Goal: Information Seeking & Learning: Learn about a topic

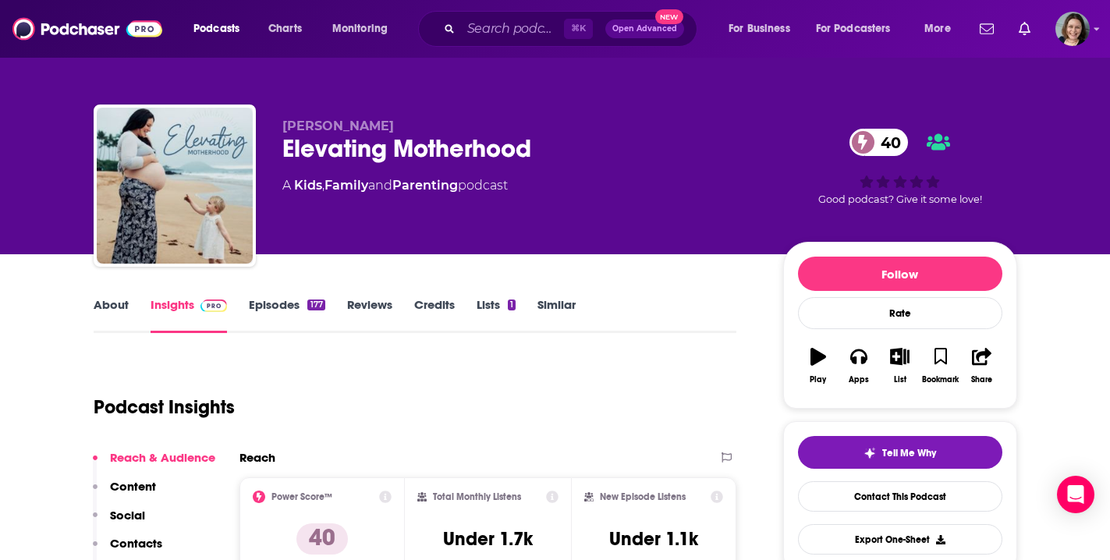
click at [268, 307] on link "Episodes 177" at bounding box center [287, 315] width 76 height 36
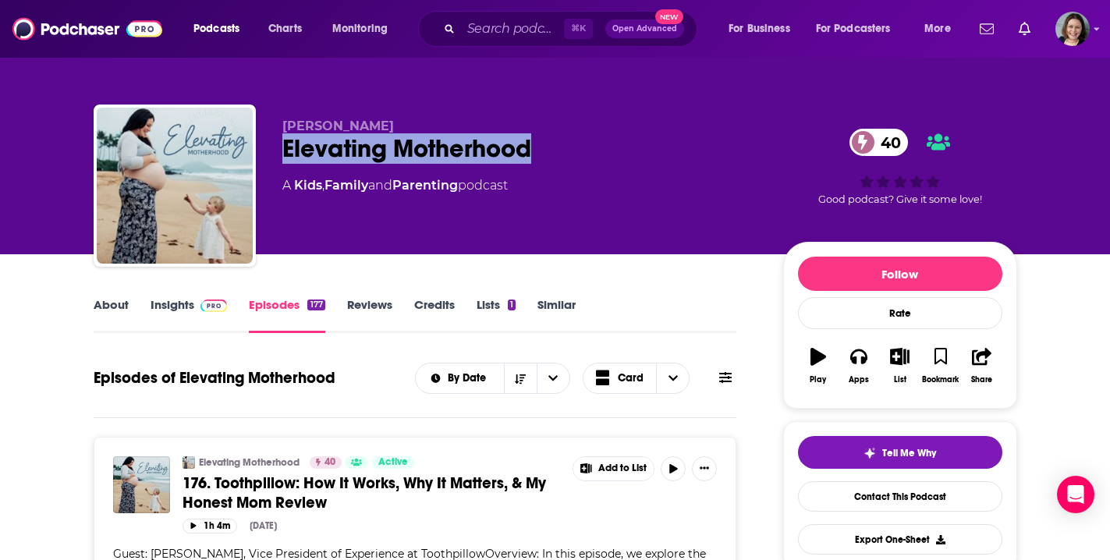
drag, startPoint x: 534, startPoint y: 146, endPoint x: 277, endPoint y: 142, distance: 256.7
click at [277, 142] on div "Lori Beth Auldridge Elevating Motherhood 40 A Kids , Family and Parenting podca…" at bounding box center [556, 189] width 924 height 169
copy h2 "Elevating Motherhood"
click at [105, 302] on link "About" at bounding box center [111, 315] width 35 height 36
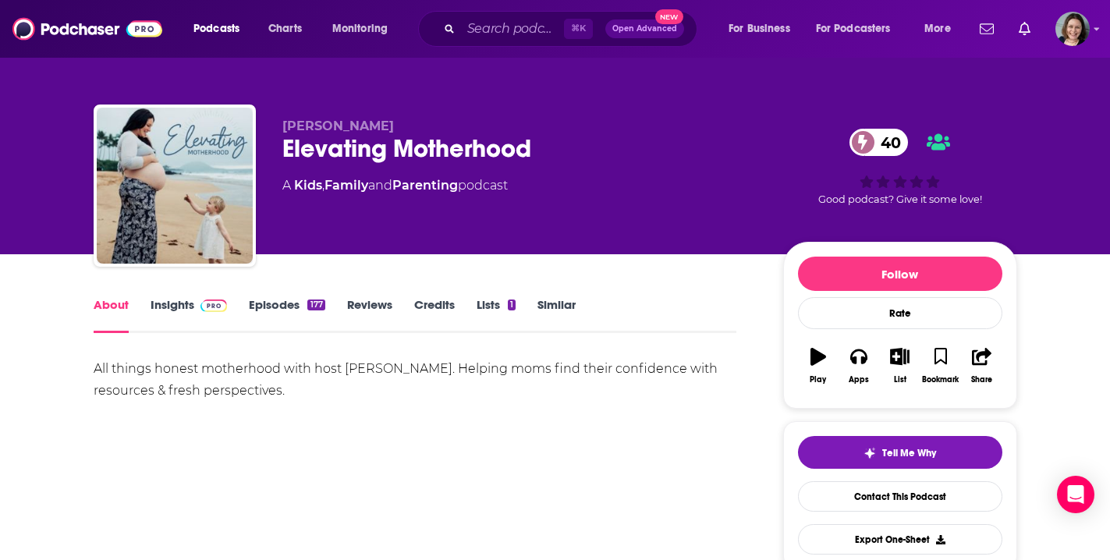
drag, startPoint x: 90, startPoint y: 364, endPoint x: 318, endPoint y: 389, distance: 230.0
copy div "All things honest motherhood with host Lori Beth Auldridge. Helping moms find t…"
drag, startPoint x: 413, startPoint y: 128, endPoint x: 283, endPoint y: 127, distance: 129.5
click at [283, 127] on p "Lori Beth Auldridge" at bounding box center [520, 126] width 476 height 15
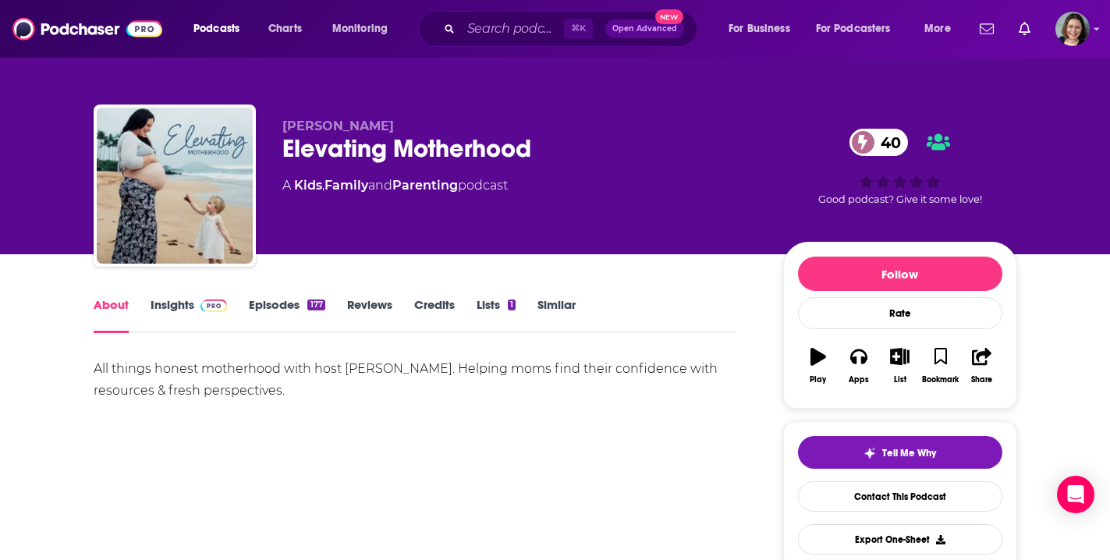
copy span "Lori Beth Auldridge"
click at [179, 307] on link "Insights" at bounding box center [189, 315] width 77 height 36
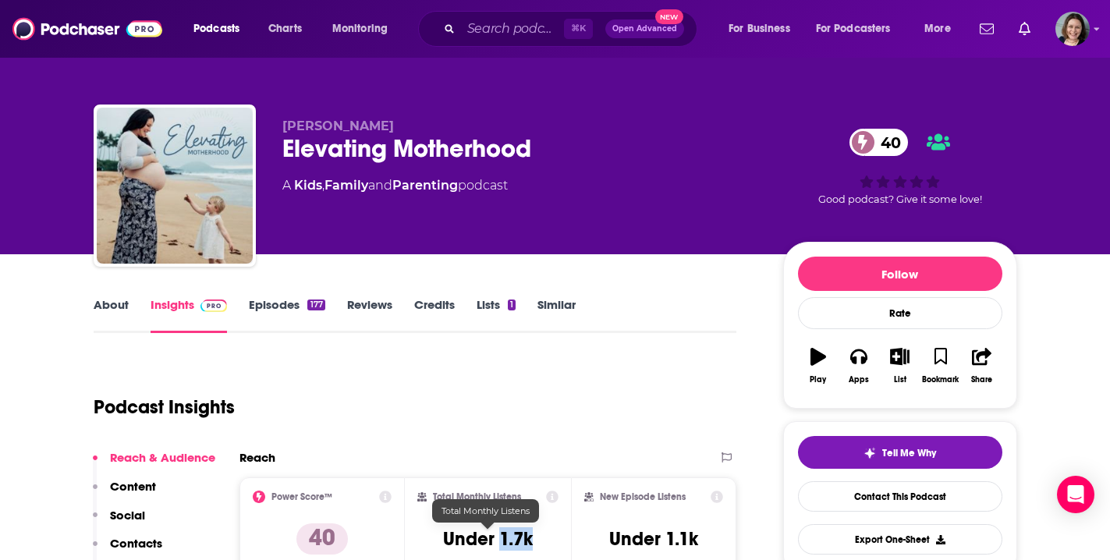
drag, startPoint x: 500, startPoint y: 538, endPoint x: 539, endPoint y: 538, distance: 39.0
click at [539, 538] on div "Total Monthly Listens Under 1.7k" at bounding box center [487, 527] width 141 height 72
copy h3 "1.7k"
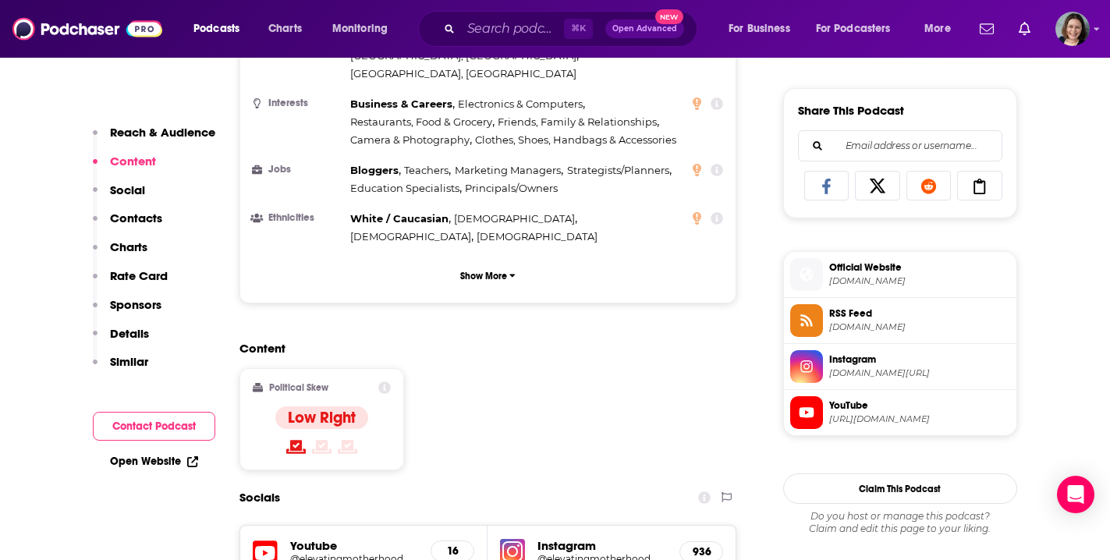
scroll to position [995, 0]
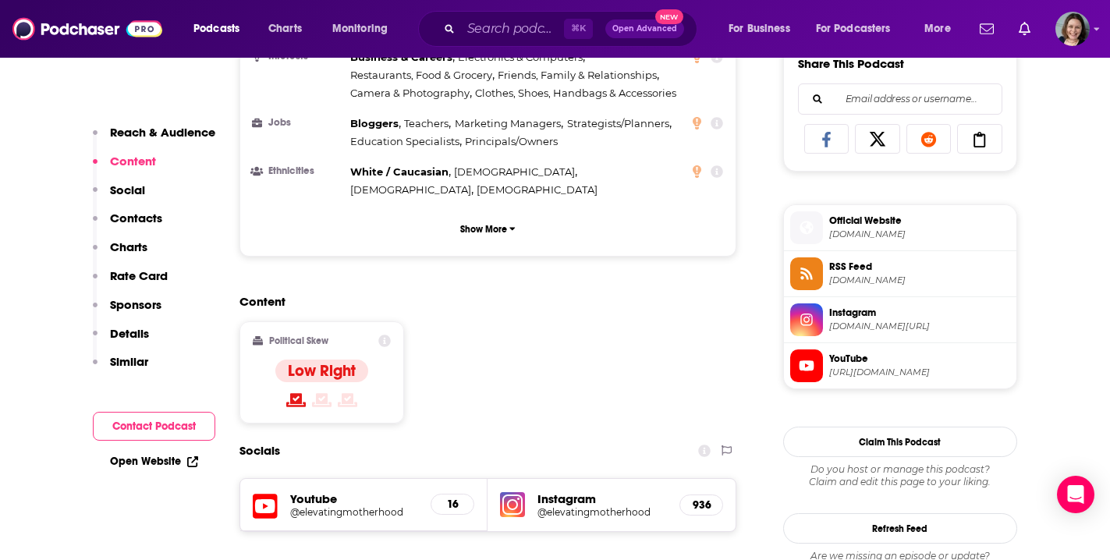
click at [580, 506] on h5 "@elevatingmotherhood" at bounding box center [603, 512] width 130 height 12
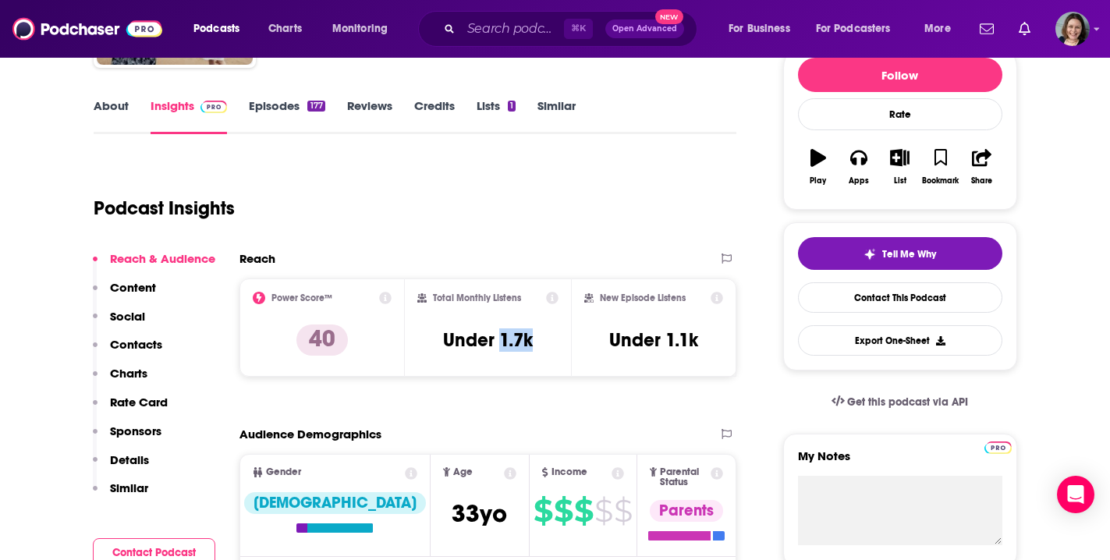
scroll to position [0, 0]
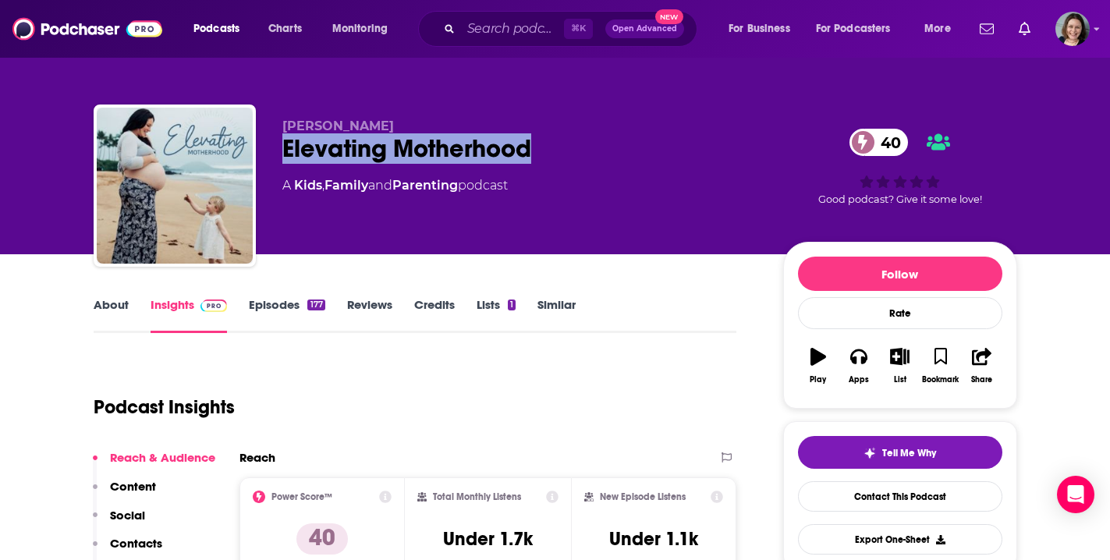
drag, startPoint x: 531, startPoint y: 154, endPoint x: 286, endPoint y: 152, distance: 245.0
click at [286, 152] on div "Elevating Motherhood 40" at bounding box center [520, 148] width 476 height 30
copy h2 "Elevating Motherhood"
click at [286, 313] on link "Episodes 177" at bounding box center [287, 315] width 76 height 36
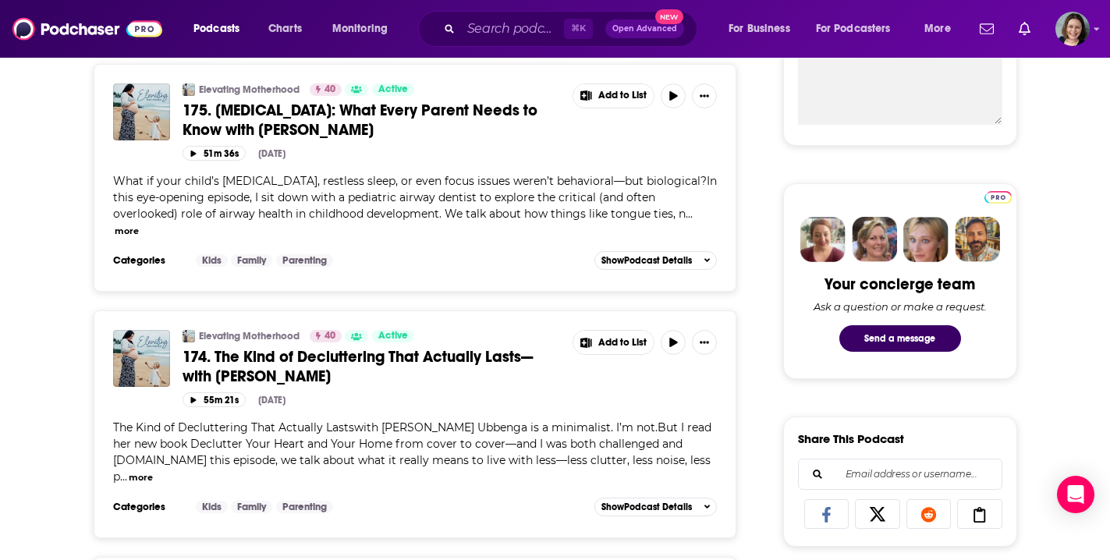
scroll to position [628, 0]
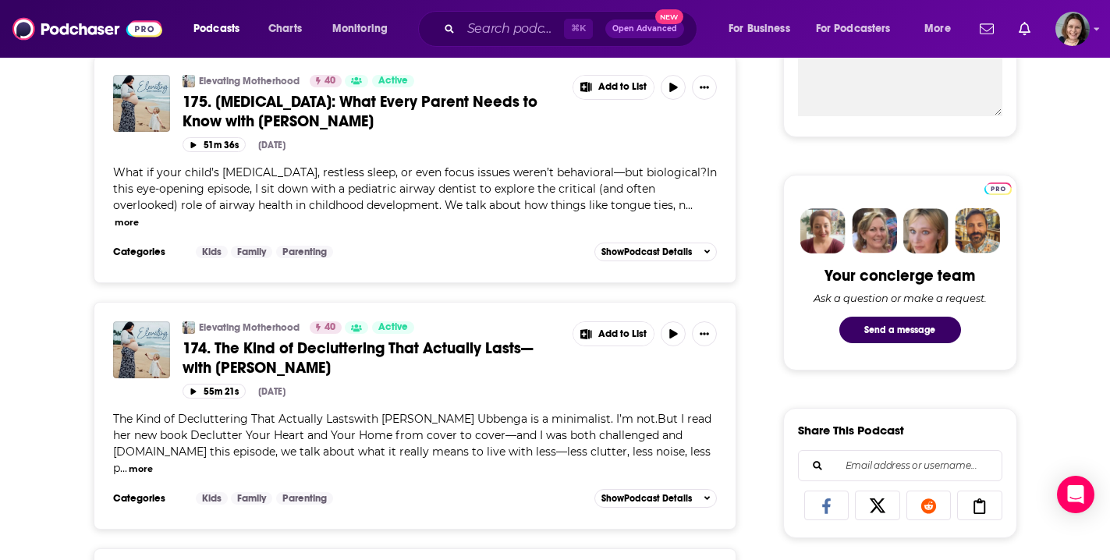
click at [457, 339] on span "174. The Kind of Decluttering That Actually Lasts—with Julia Ubbenga" at bounding box center [358, 358] width 350 height 39
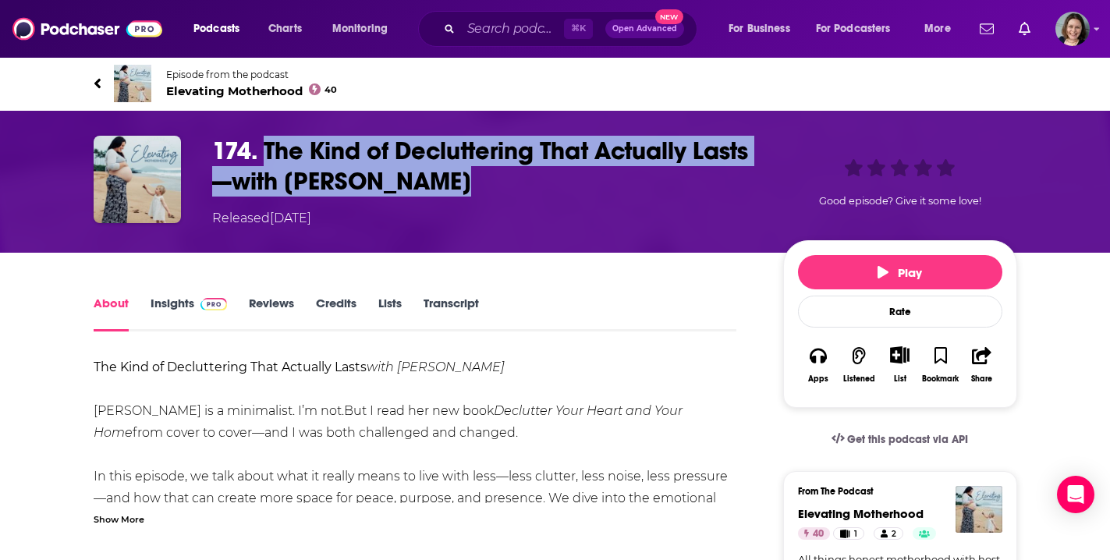
drag, startPoint x: 264, startPoint y: 145, endPoint x: 469, endPoint y: 184, distance: 208.1
click at [469, 184] on h1 "174. The Kind of Decluttering That Actually Lasts—with Julia Ubbenga" at bounding box center [485, 166] width 546 height 61
copy h1 "The Kind of Decluttering That Actually Lasts—with Julia Ubbenga"
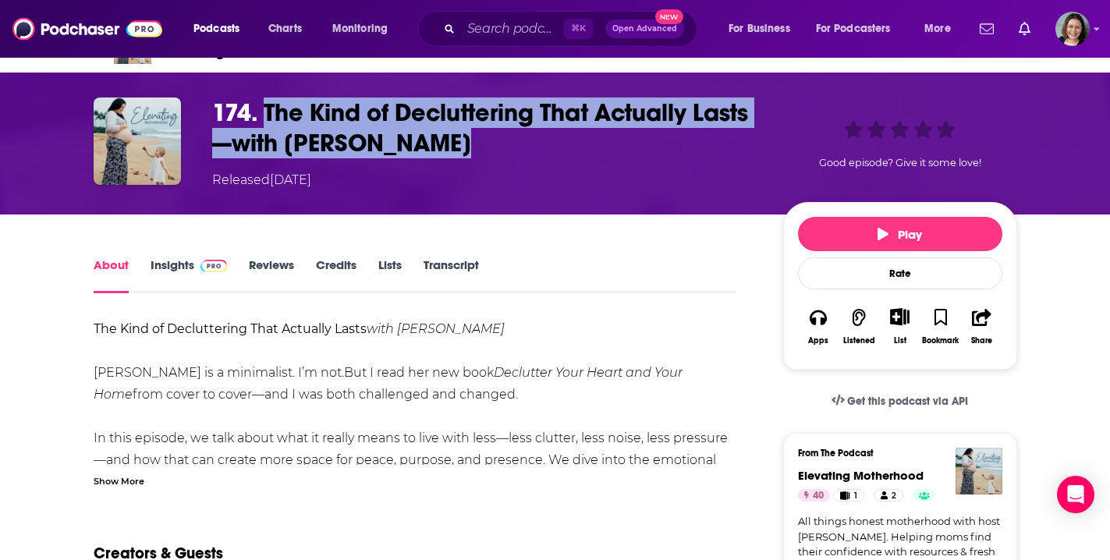
scroll to position [80, 0]
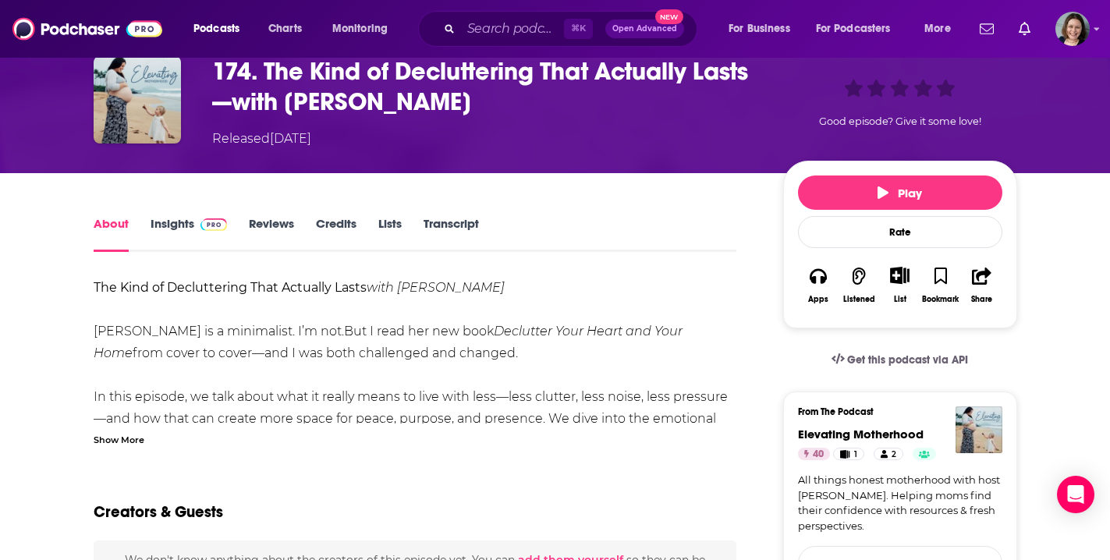
click at [118, 445] on div "Show More" at bounding box center [119, 438] width 51 height 15
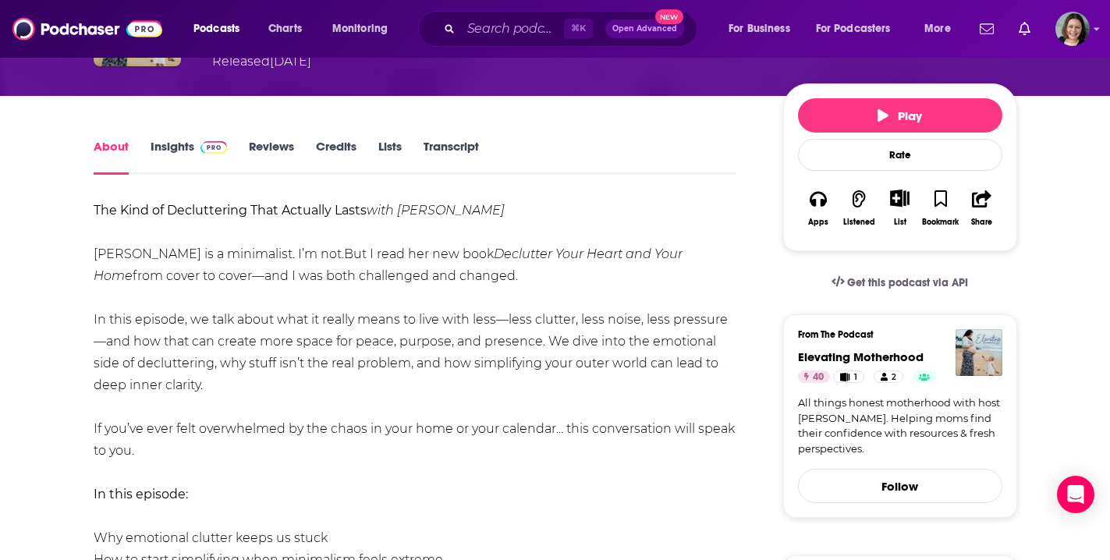
scroll to position [163, 0]
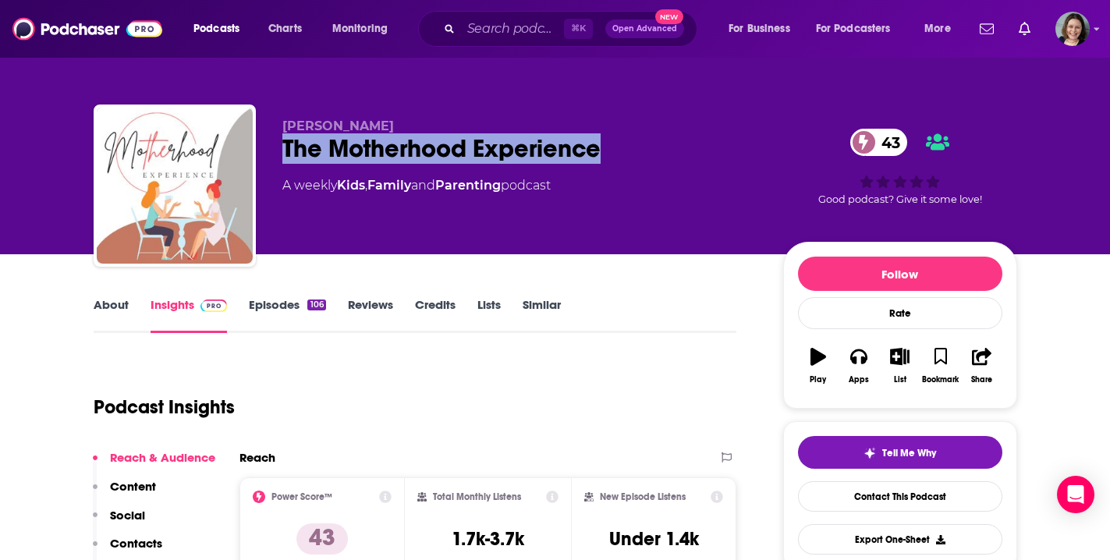
drag, startPoint x: 285, startPoint y: 151, endPoint x: 598, endPoint y: 155, distance: 313.7
click at [598, 155] on div "The Motherhood Experience 43" at bounding box center [520, 148] width 476 height 30
copy h2 "The Motherhood Experience"
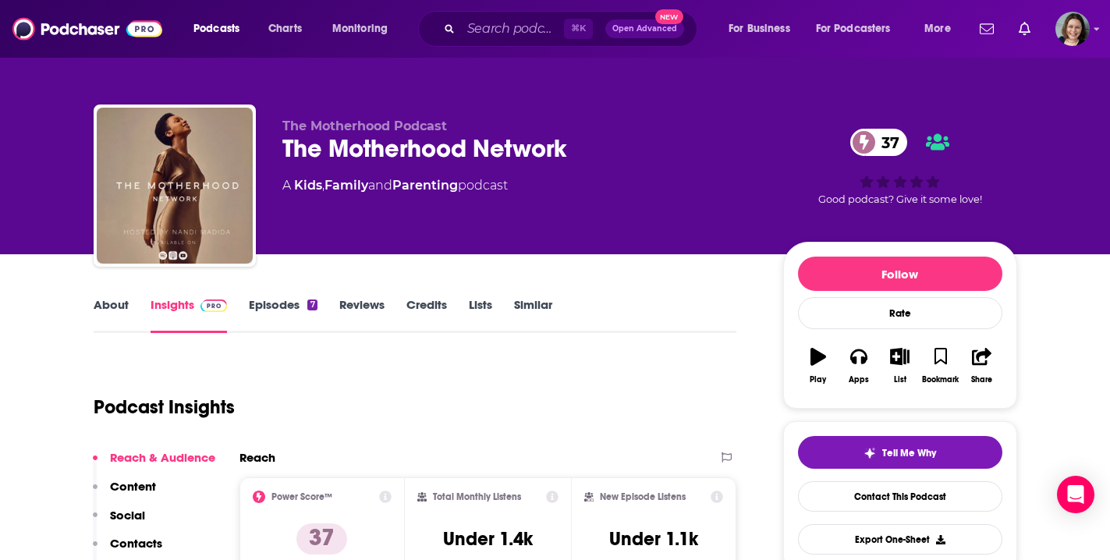
click at [270, 300] on link "Episodes 7" at bounding box center [283, 315] width 68 height 36
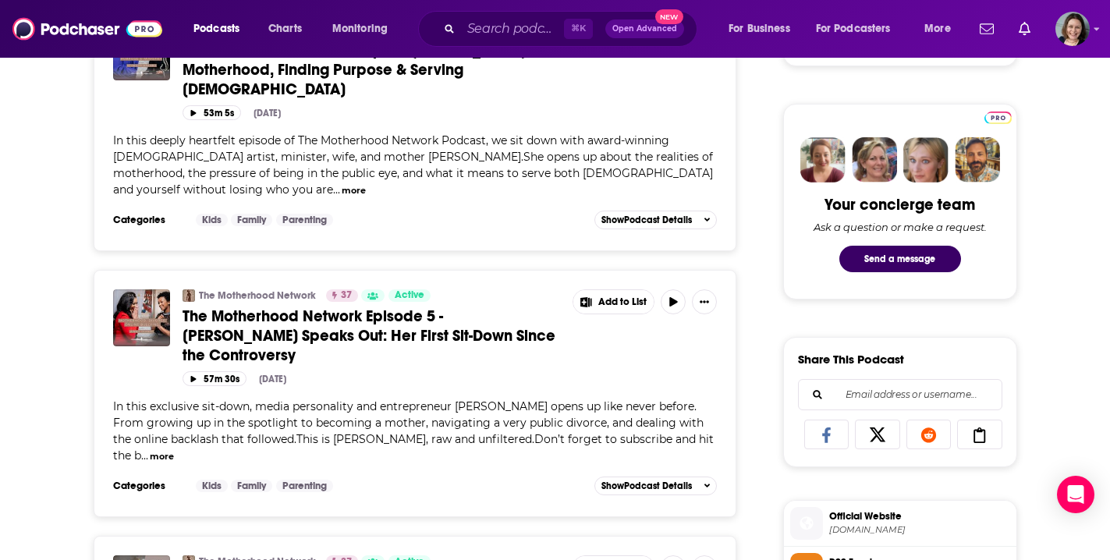
scroll to position [708, 0]
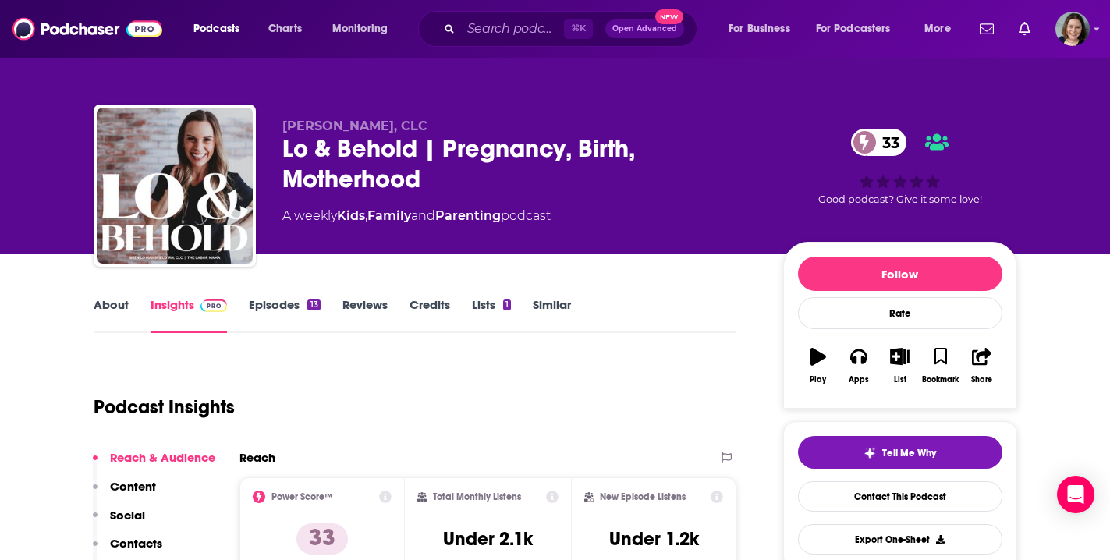
click at [285, 302] on link "Episodes 13" at bounding box center [284, 315] width 71 height 36
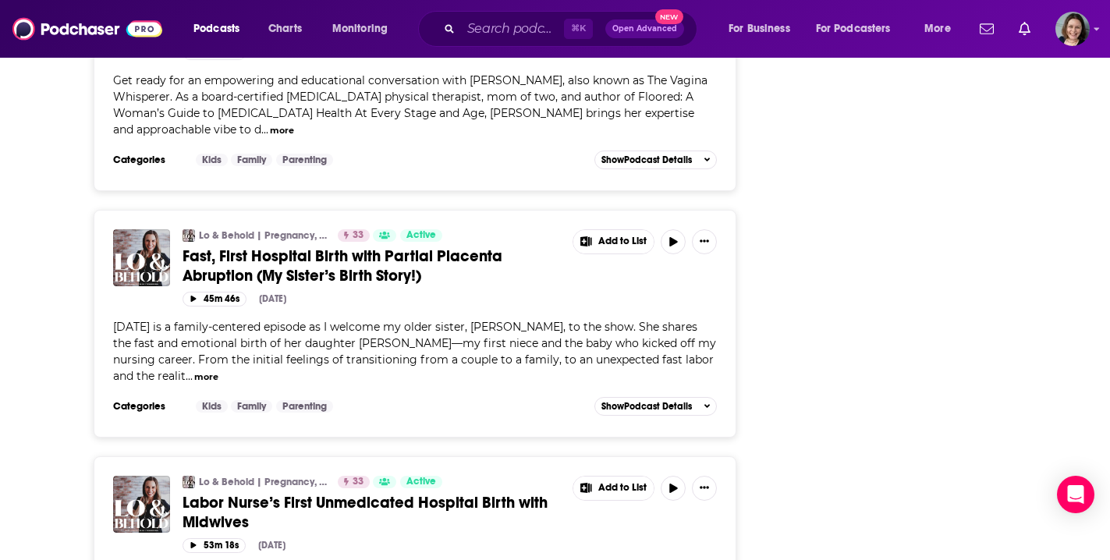
scroll to position [2813, 0]
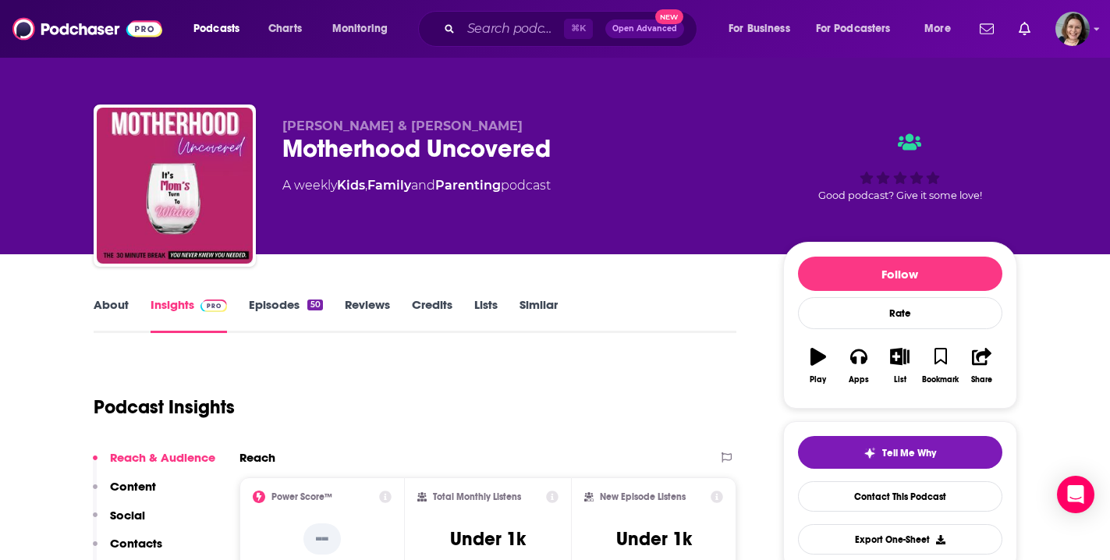
click at [285, 306] on link "Episodes 50" at bounding box center [285, 315] width 73 height 36
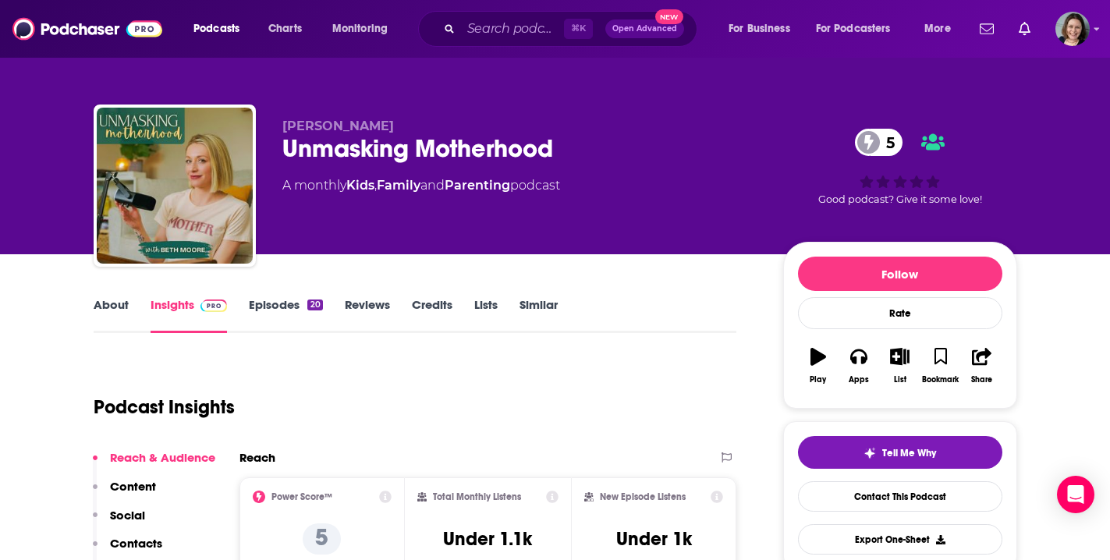
click at [279, 306] on link "Episodes 20" at bounding box center [285, 315] width 73 height 36
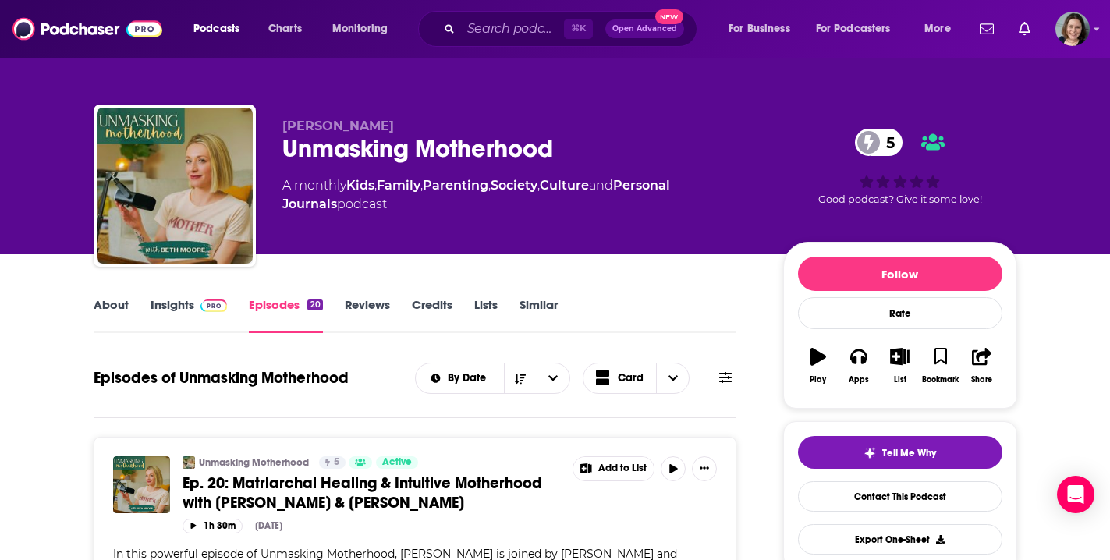
click at [103, 314] on link "About" at bounding box center [111, 315] width 35 height 36
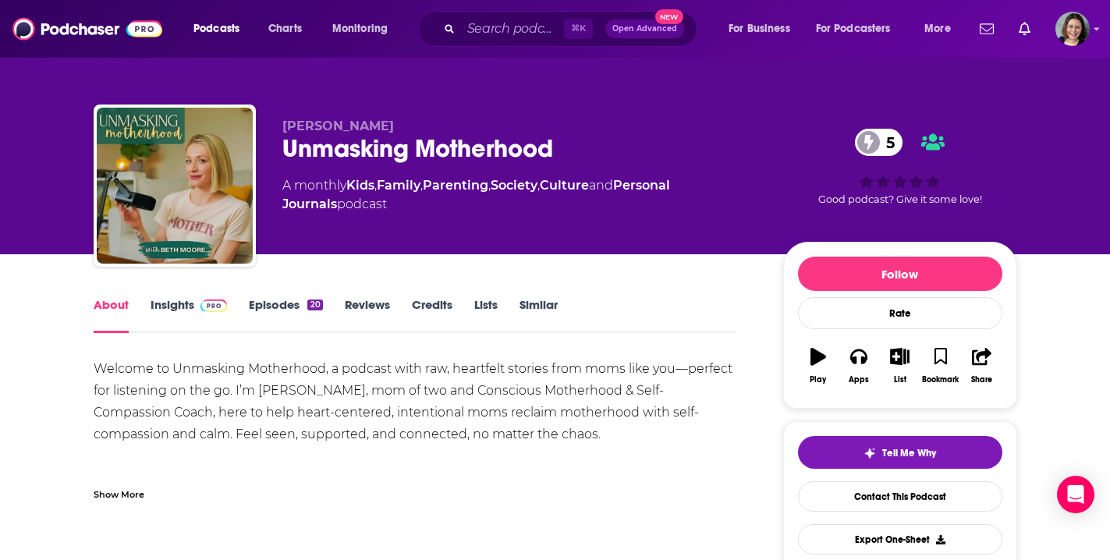
click at [113, 491] on div "Show More" at bounding box center [119, 493] width 51 height 15
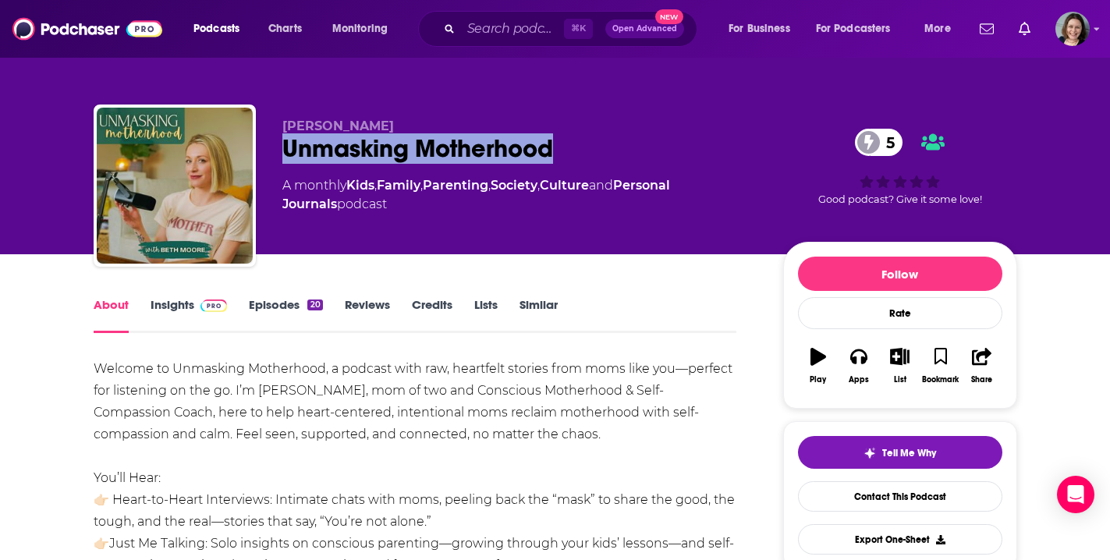
drag, startPoint x: 280, startPoint y: 144, endPoint x: 556, endPoint y: 152, distance: 276.3
click at [556, 152] on div "Beth Moore Unmasking Motherhood 5 A monthly Kids , Family , Parenting , Society…" at bounding box center [556, 189] width 924 height 169
copy h1 "Unmasking Motherhood"
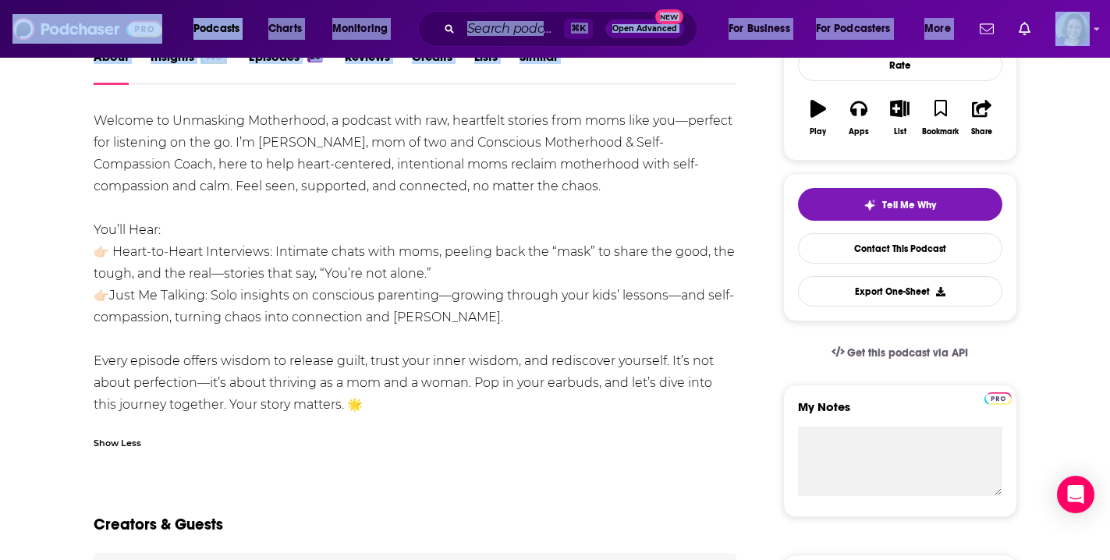
scroll to position [270, 0]
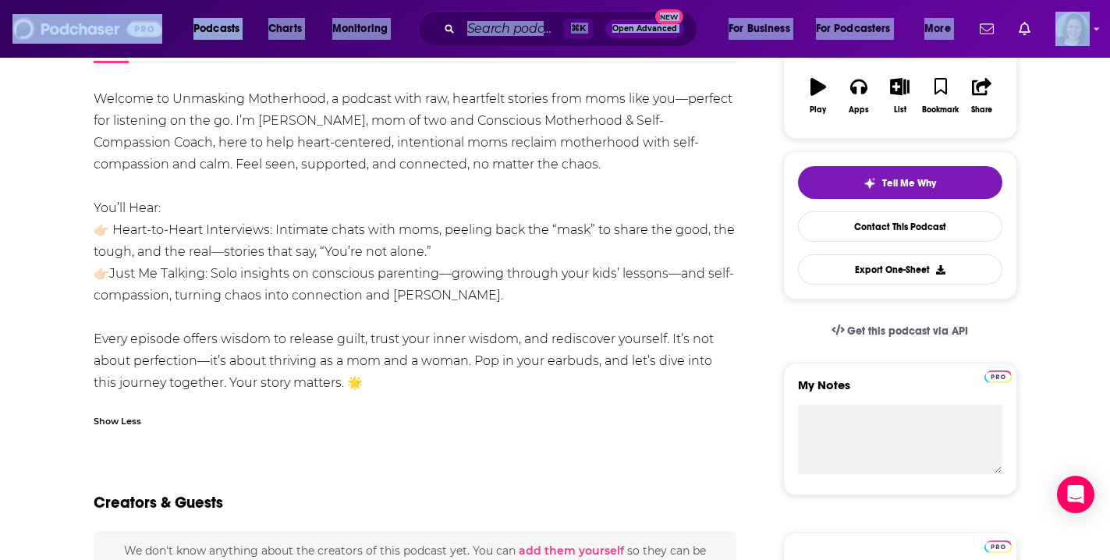
drag, startPoint x: 94, startPoint y: 366, endPoint x: 374, endPoint y: 375, distance: 279.5
click at [374, 375] on div "Welcome to Unmasking Motherhood, a podcast with raw, heartfelt stories from mom…" at bounding box center [416, 241] width 644 height 306
copy div "Welcome to Unmasking Motherhood, a podcast with raw, heartfelt stories from mom…"
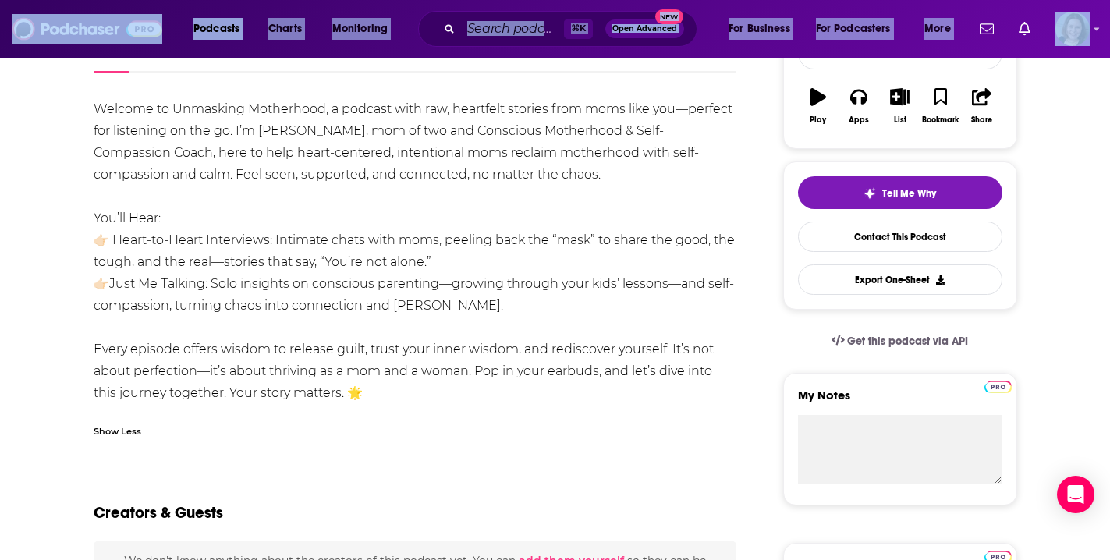
scroll to position [0, 0]
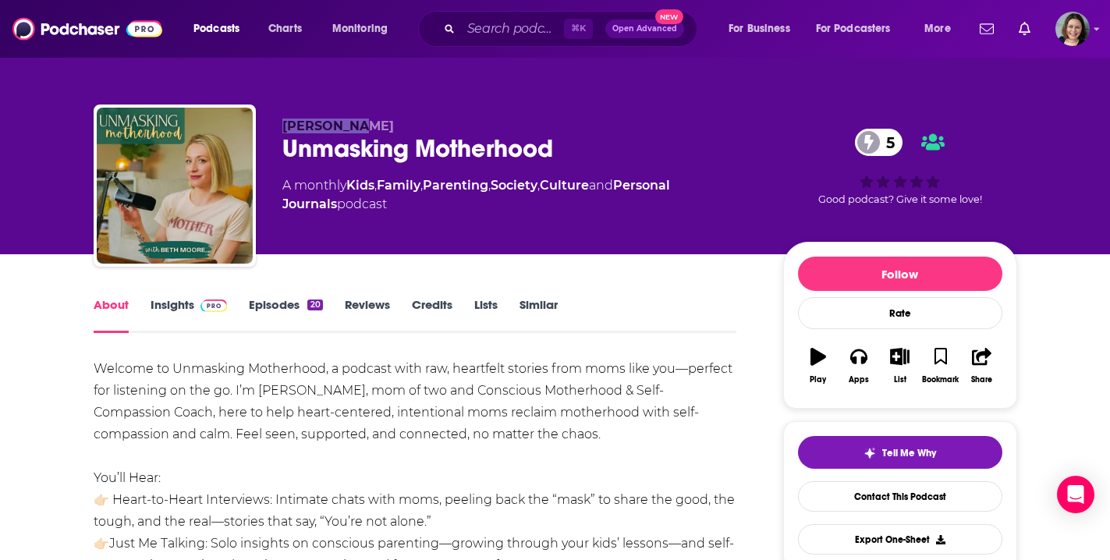
drag, startPoint x: 357, startPoint y: 128, endPoint x: 285, endPoint y: 129, distance: 72.6
click at [285, 129] on span "Beth Moore" at bounding box center [338, 126] width 112 height 15
copy span "Beth Moore"
click at [179, 305] on link "Insights" at bounding box center [189, 315] width 77 height 36
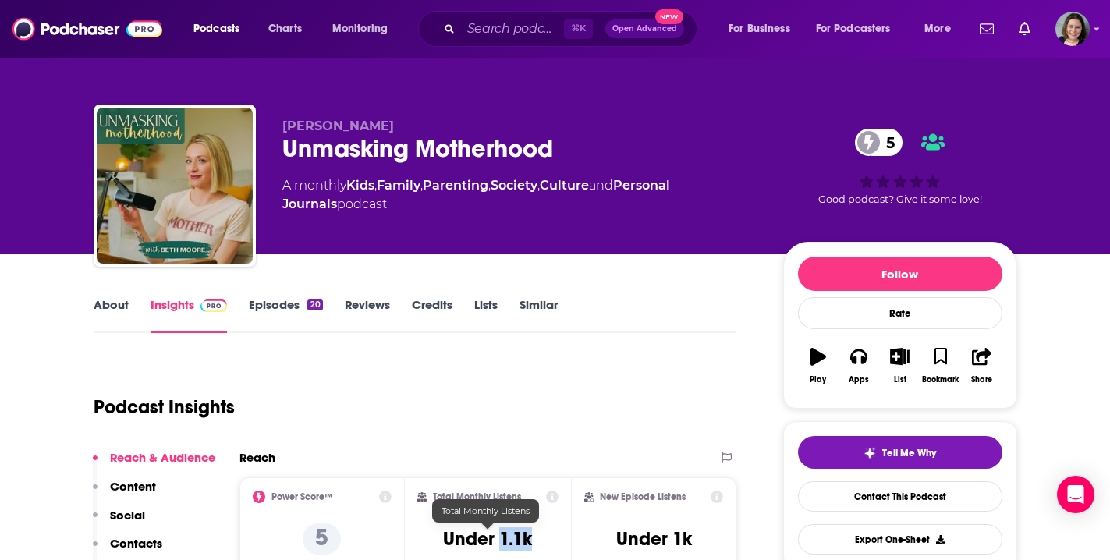
drag, startPoint x: 502, startPoint y: 539, endPoint x: 547, endPoint y: 544, distance: 45.5
click at [547, 544] on div "Total Monthly Listens Under 1.1k" at bounding box center [487, 527] width 141 height 72
copy h3 "1.1k"
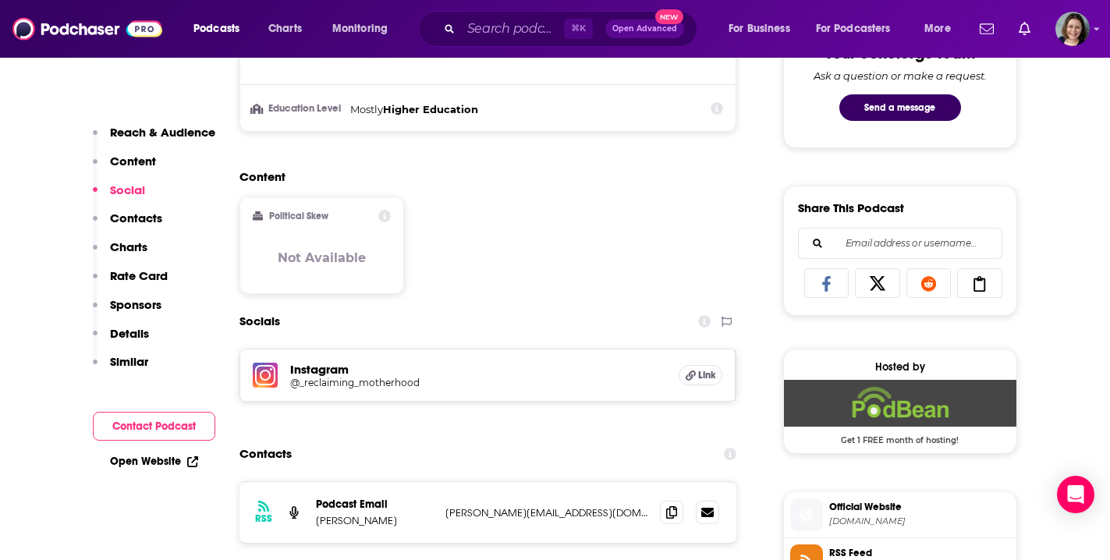
scroll to position [884, 0]
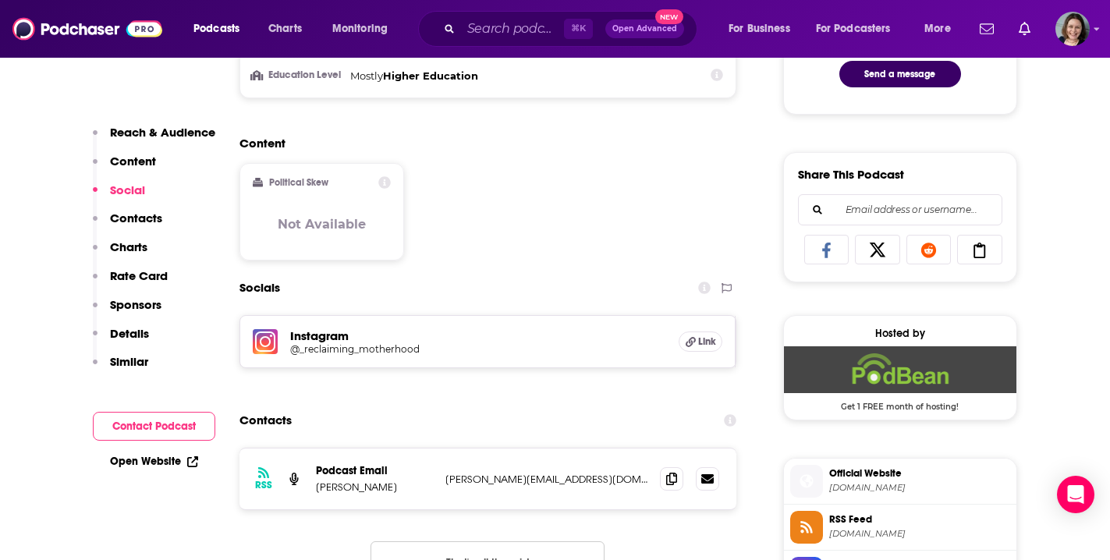
click at [319, 342] on h5 "Instagram" at bounding box center [478, 335] width 377 height 15
click at [322, 352] on h5 "@_reclaiming_motherhood" at bounding box center [415, 349] width 250 height 12
click at [676, 477] on icon at bounding box center [671, 478] width 11 height 12
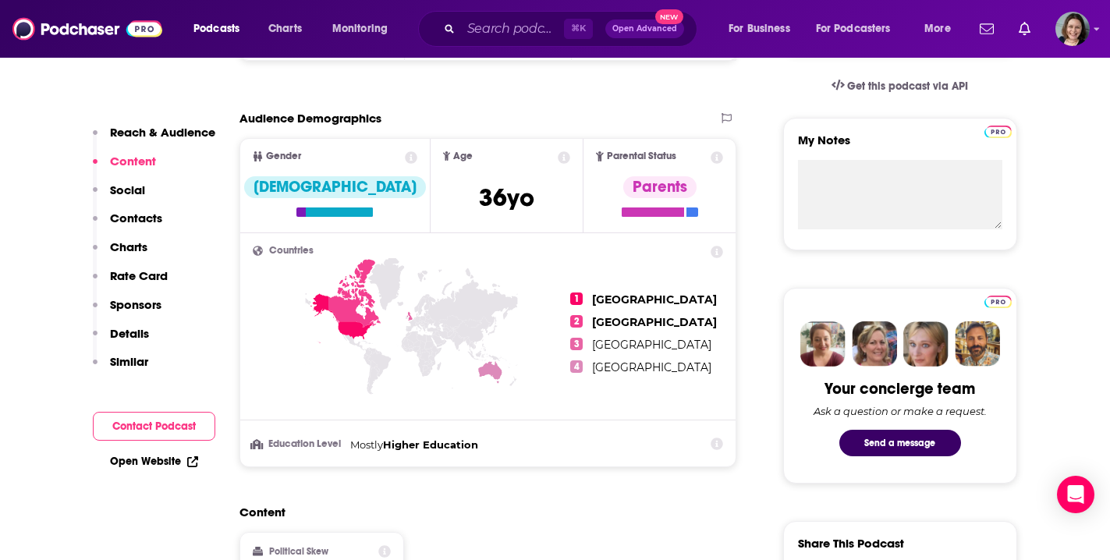
scroll to position [0, 0]
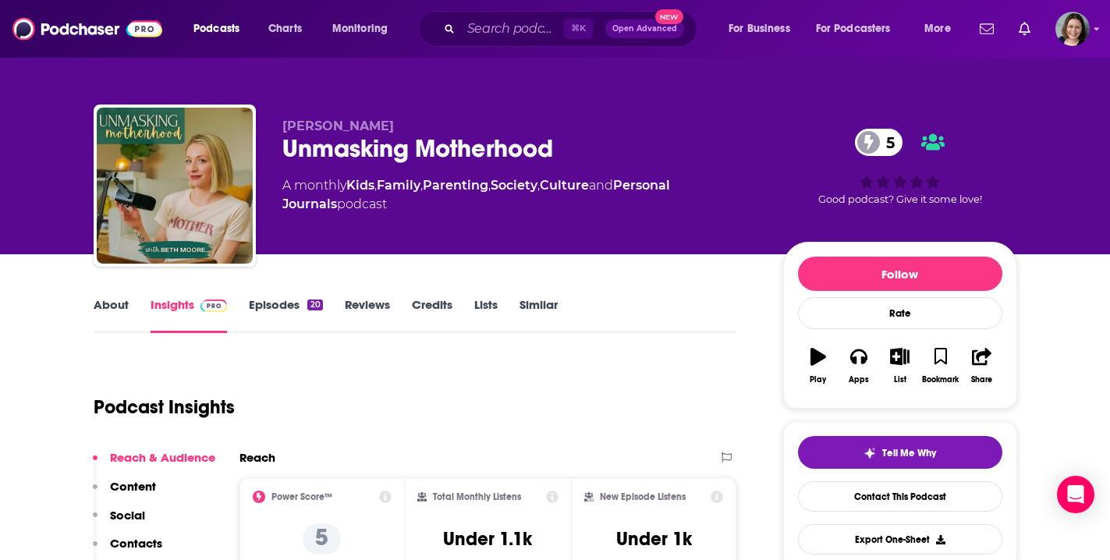
click at [272, 308] on link "Episodes 20" at bounding box center [285, 315] width 73 height 36
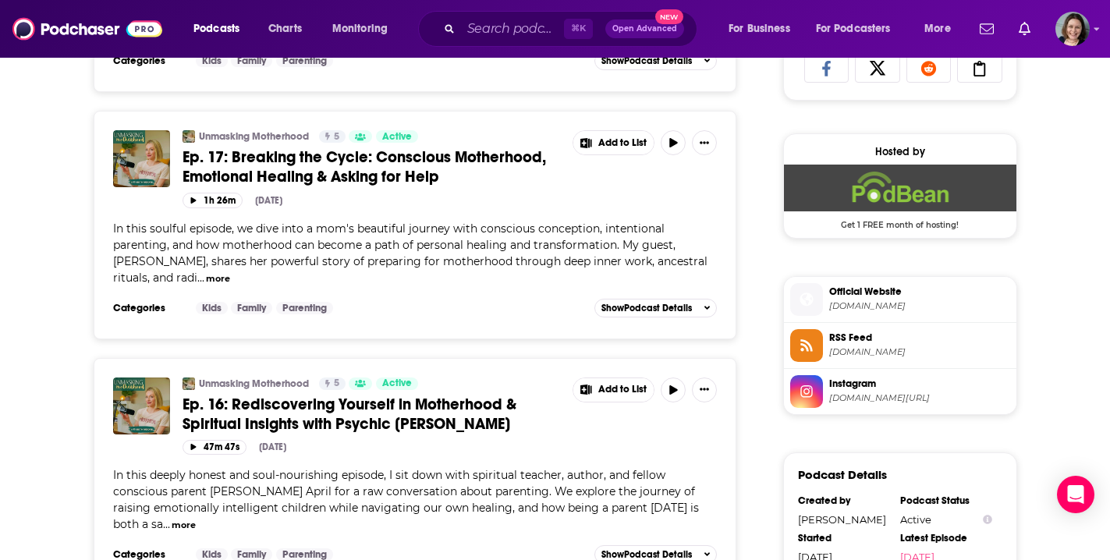
scroll to position [1112, 0]
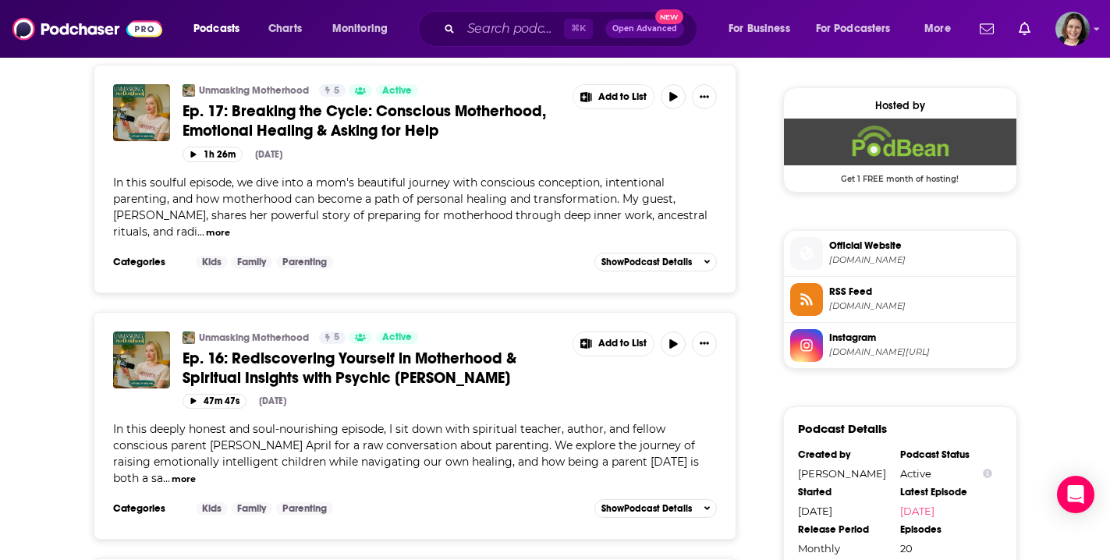
click at [343, 378] on span "Ep. 16: Rediscovering Yourself in Motherhood & Spiritual Insights with Psychic …" at bounding box center [350, 368] width 334 height 39
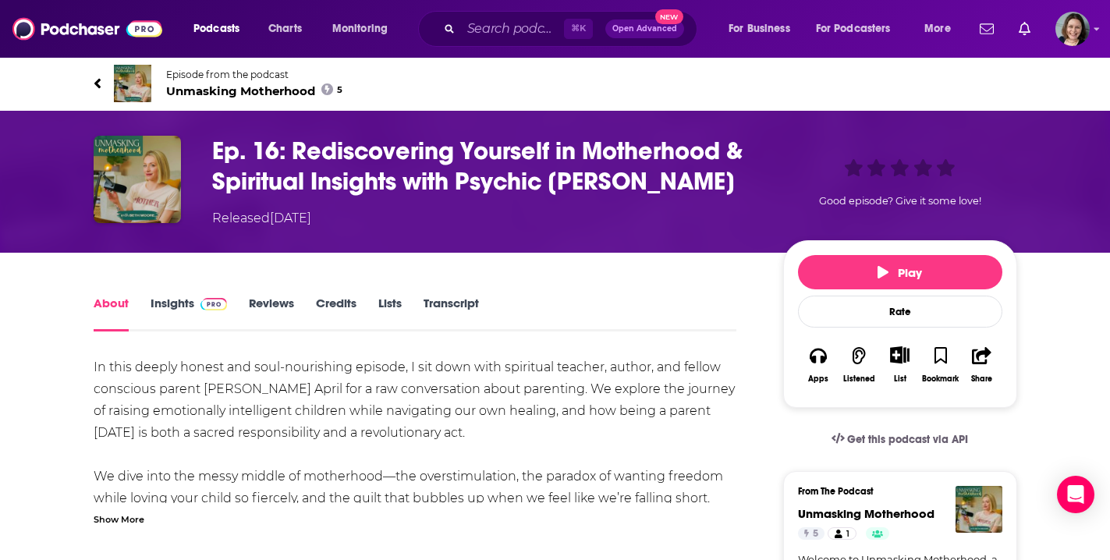
drag, startPoint x: 294, startPoint y: 147, endPoint x: 716, endPoint y: 186, distance: 424.0
click at [716, 186] on h1 "Ep. 16: Rediscovering Yourself in Motherhood & Spiritual Insights with Psychic …" at bounding box center [485, 166] width 546 height 61
copy h1 "Rediscovering Yourself in Motherhood & Spiritual Insights with Psychic Elizabet…"
click at [134, 519] on div "Show More" at bounding box center [119, 518] width 51 height 15
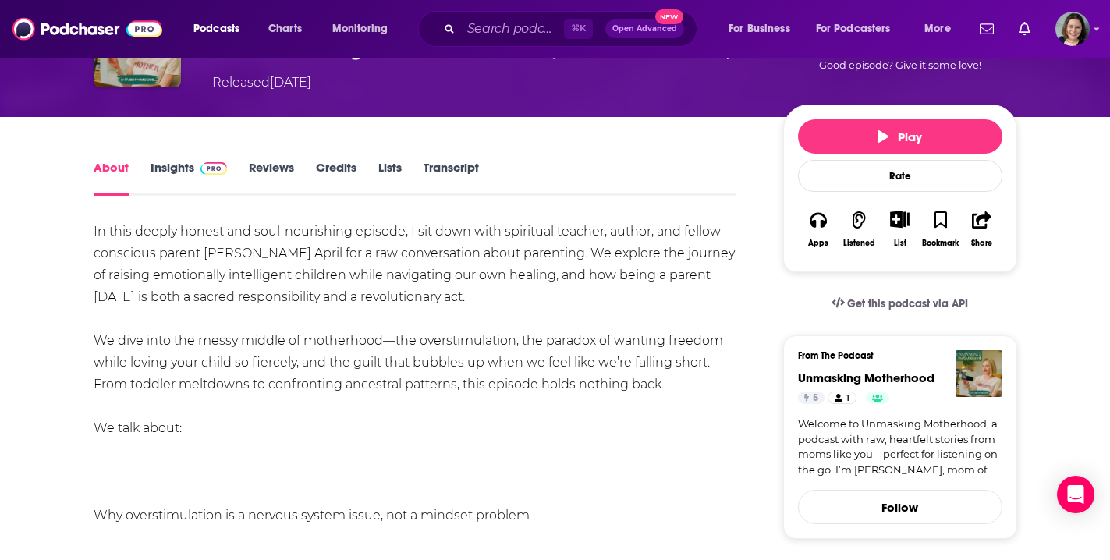
scroll to position [141, 0]
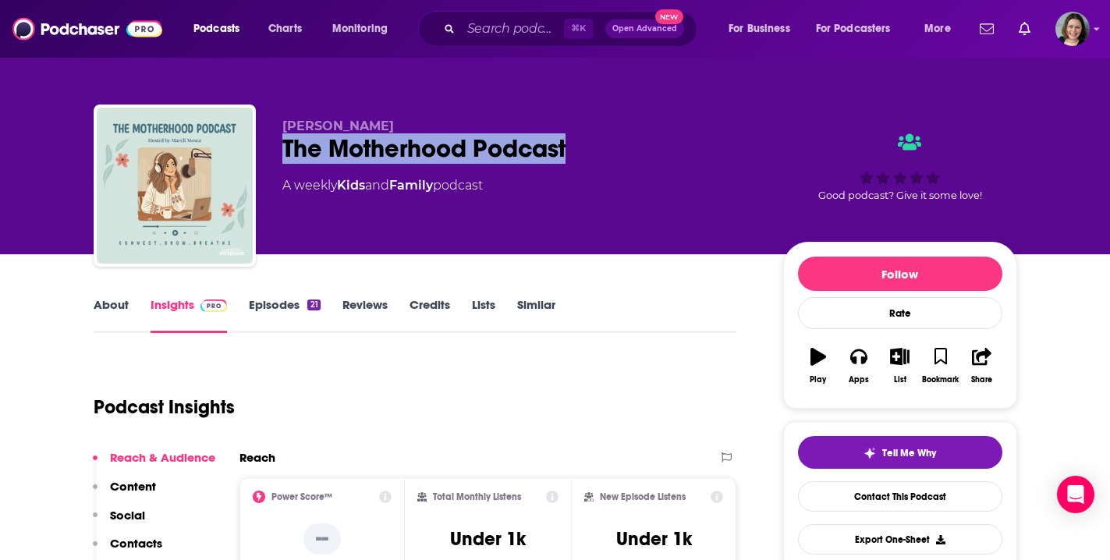
drag, startPoint x: 283, startPoint y: 145, endPoint x: 566, endPoint y: 157, distance: 283.5
click at [566, 157] on div "The Motherhood Podcast" at bounding box center [520, 148] width 476 height 30
copy h2 "The Motherhood Podcast"
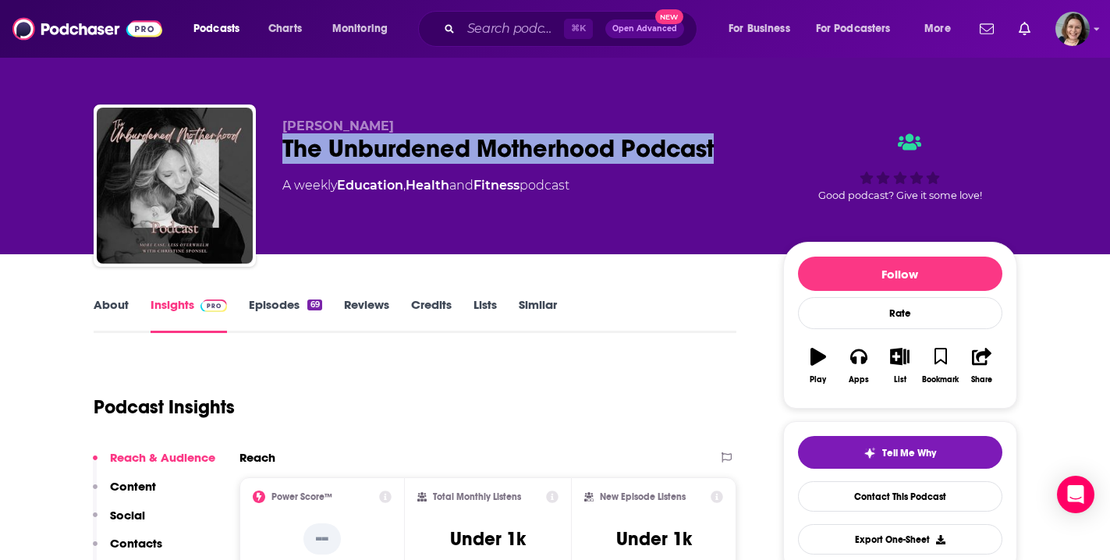
drag, startPoint x: 282, startPoint y: 148, endPoint x: 715, endPoint y: 154, distance: 433.8
click at [715, 154] on div "Christine Sponsel The Unburdened Motherhood Podcast A weekly Education , Health…" at bounding box center [556, 189] width 924 height 169
copy h2 "The Unburdened Motherhood Podcast"
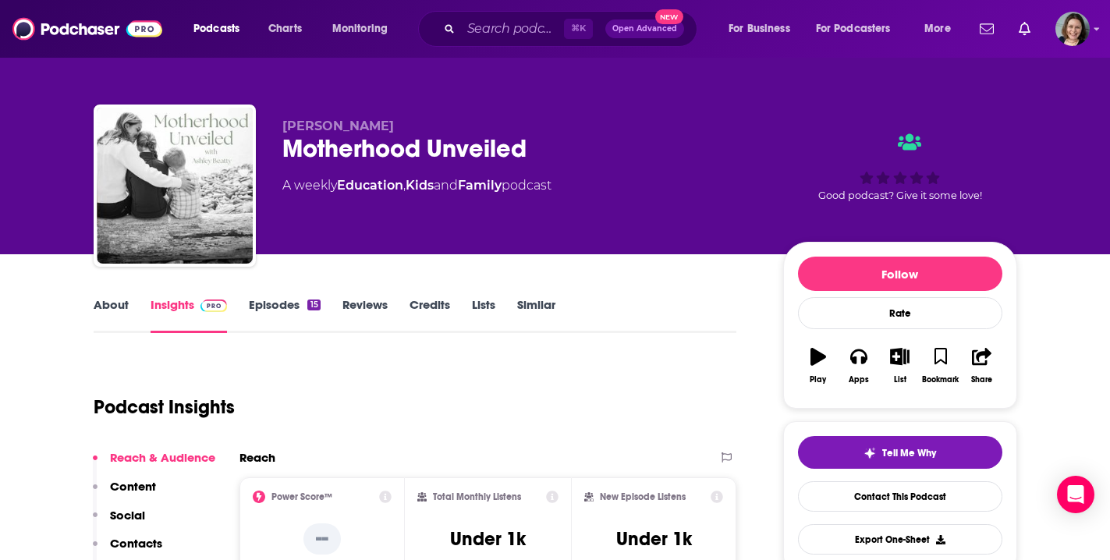
click at [269, 301] on link "Episodes 15" at bounding box center [284, 315] width 71 height 36
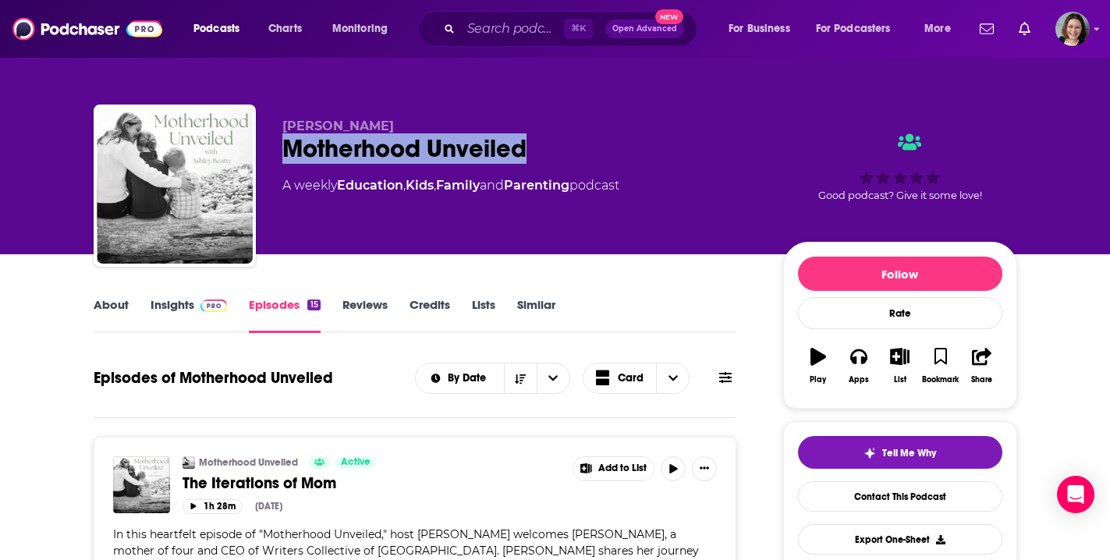
drag, startPoint x: 289, startPoint y: 149, endPoint x: 531, endPoint y: 148, distance: 242.6
click at [531, 148] on div "Motherhood Unveiled" at bounding box center [520, 148] width 476 height 30
copy h2 "Motherhood Unveiled"
click at [106, 307] on link "About" at bounding box center [111, 315] width 35 height 36
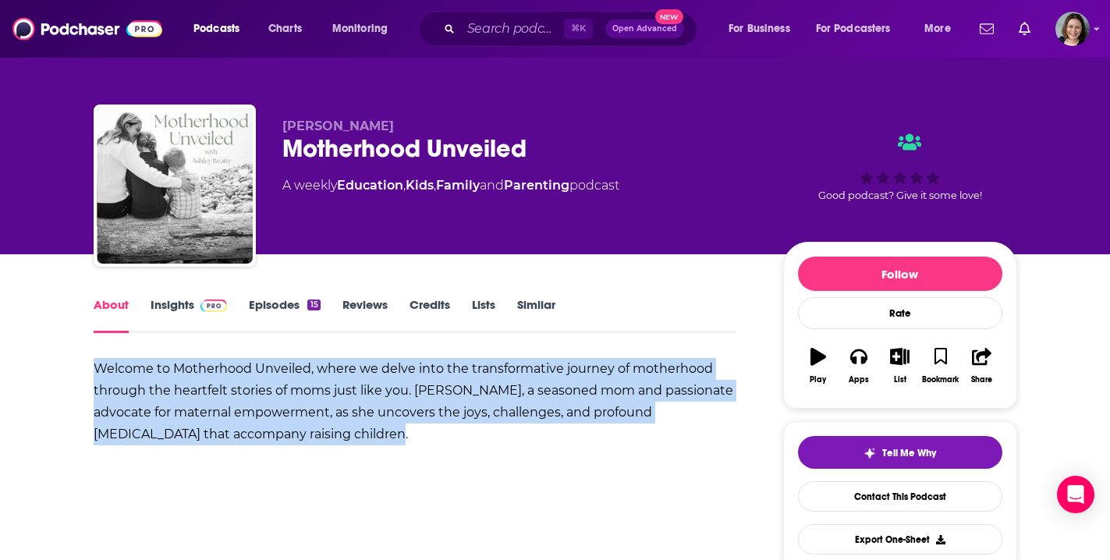
drag, startPoint x: 94, startPoint y: 365, endPoint x: 379, endPoint y: 433, distance: 292.8
click at [379, 433] on div "​​Welcome to Motherhood Unveiled, where we delve into the transformative journe…" at bounding box center [416, 401] width 644 height 87
copy b "Welcome to Motherhood Unveiled, where we delve into the transformative journey …"
click at [172, 306] on link "Insights" at bounding box center [189, 315] width 77 height 36
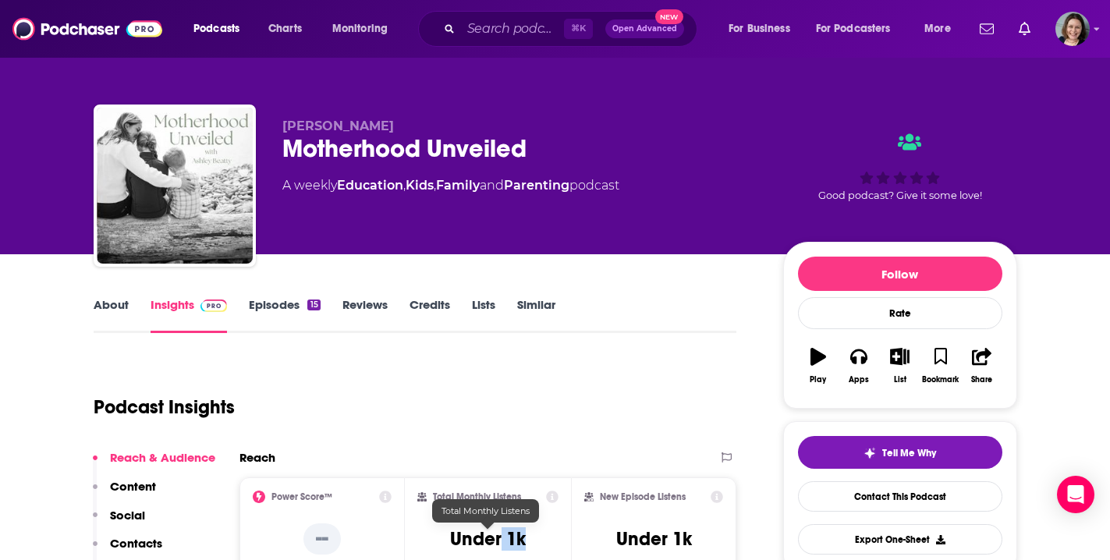
drag, startPoint x: 503, startPoint y: 541, endPoint x: 535, endPoint y: 545, distance: 32.1
click at [535, 545] on div "Total Monthly Listens Under 1k" at bounding box center [487, 527] width 141 height 72
copy h3 "1k"
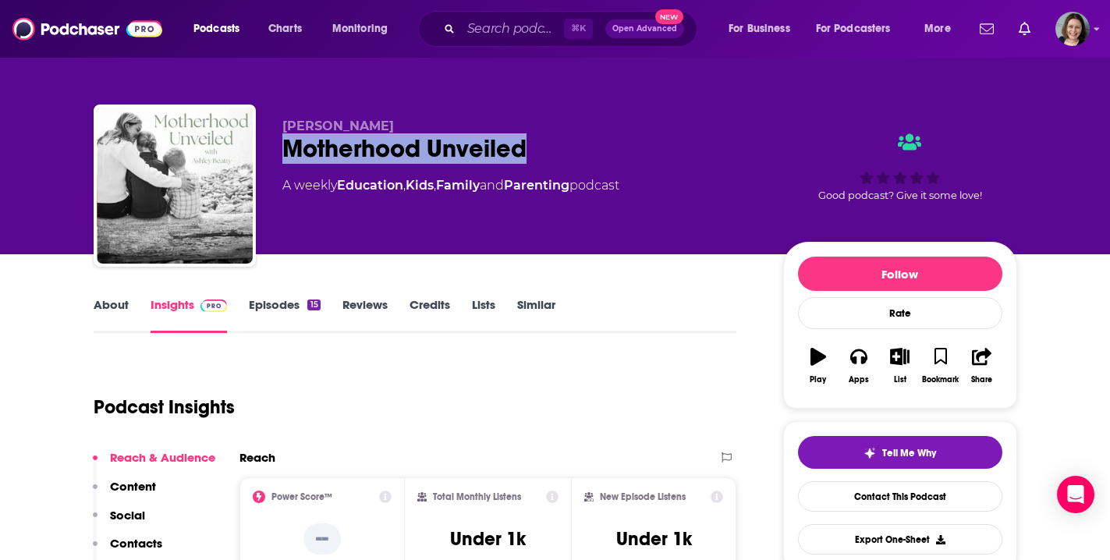
drag, startPoint x: 499, startPoint y: 151, endPoint x: 287, endPoint y: 153, distance: 212.2
click at [287, 153] on div "Motherhood Unveiled" at bounding box center [520, 148] width 476 height 30
copy h2 "Motherhood Unveiled"
click at [278, 311] on link "Episodes 15" at bounding box center [284, 315] width 71 height 36
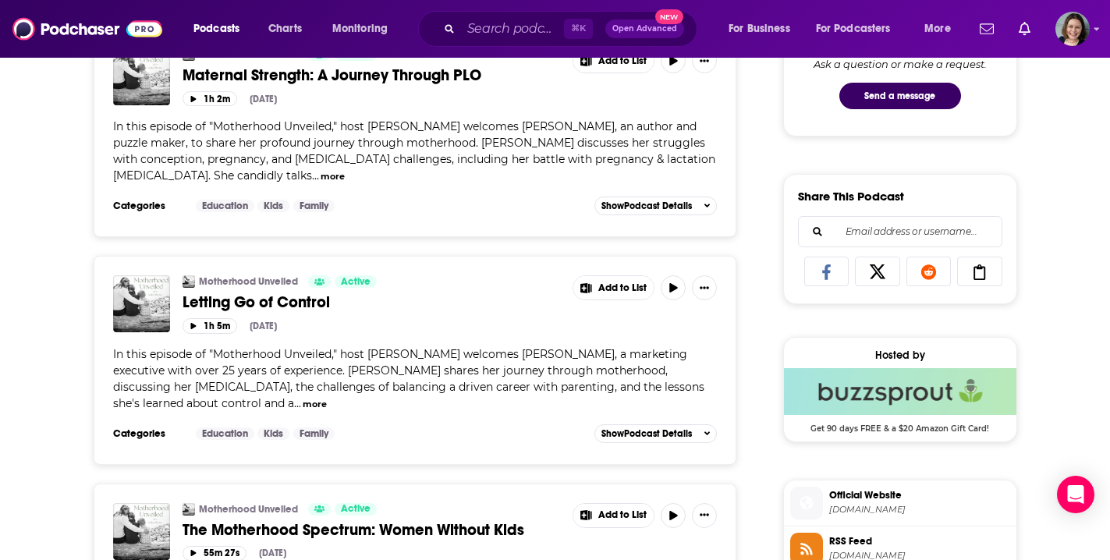
scroll to position [867, 0]
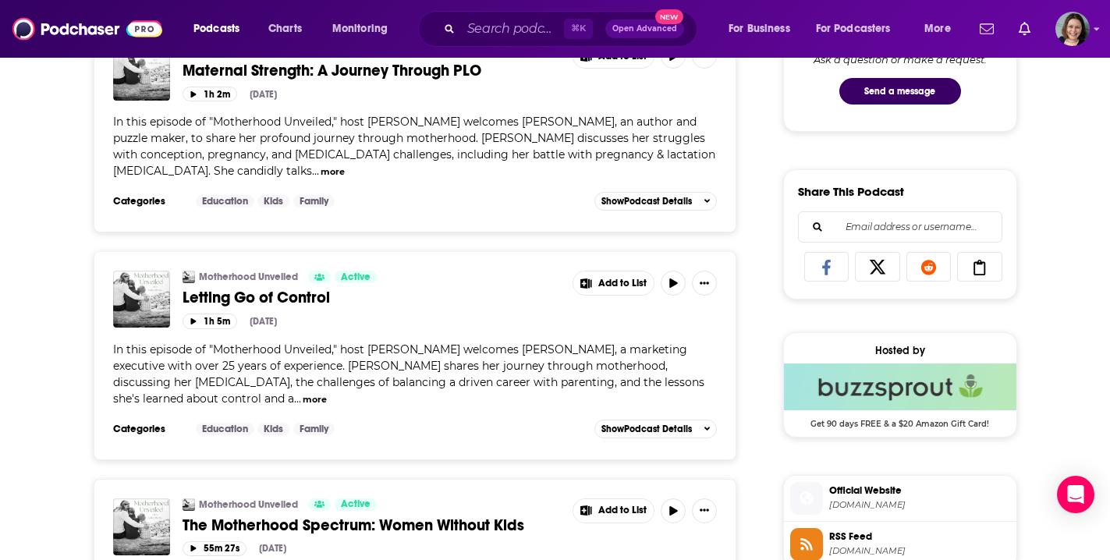
click at [303, 401] on button "more" at bounding box center [315, 399] width 24 height 13
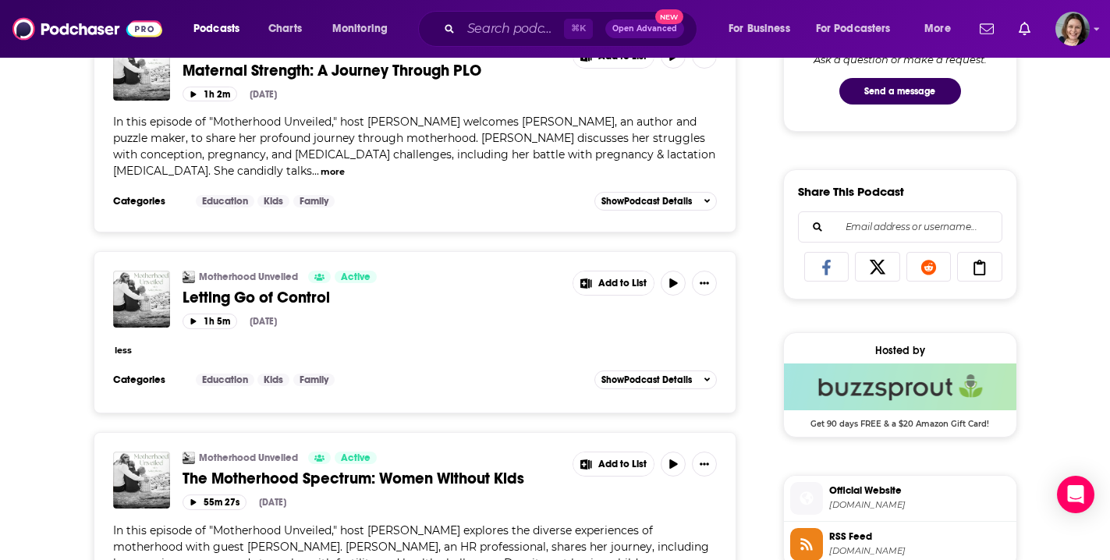
click at [123, 350] on button "less" at bounding box center [123, 350] width 17 height 13
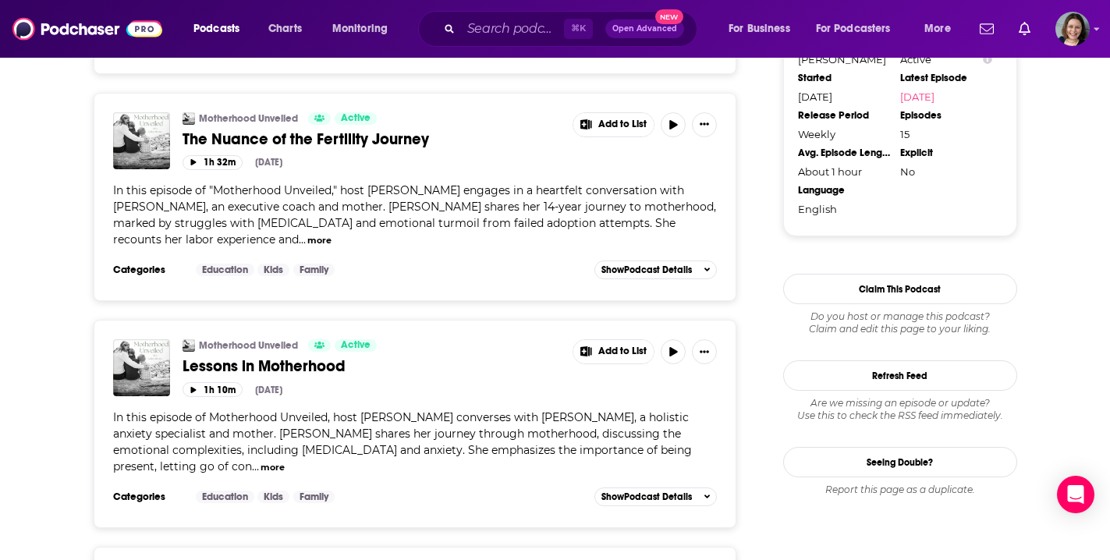
scroll to position [1491, 0]
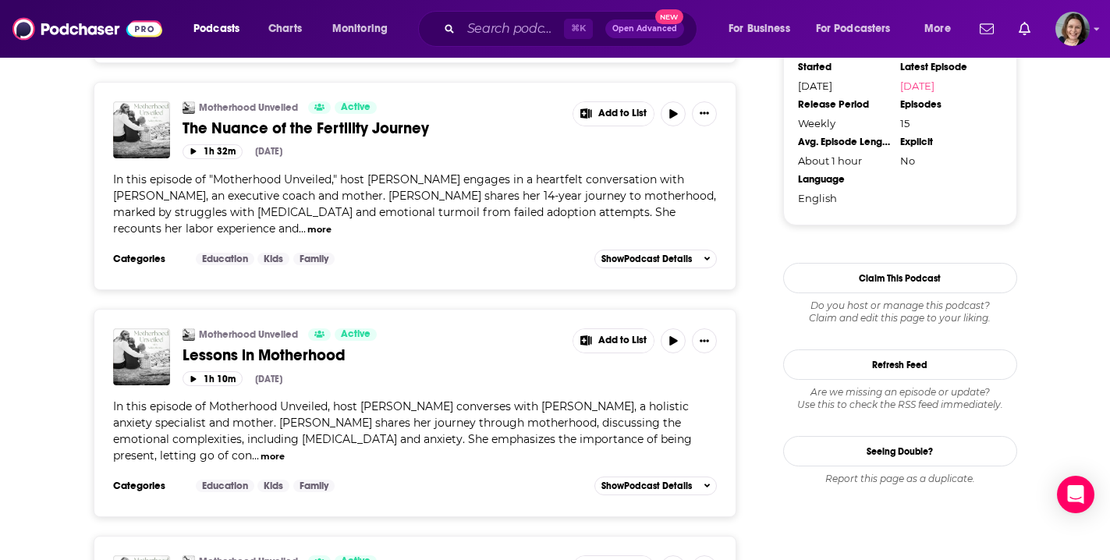
click at [285, 450] on button "more" at bounding box center [273, 456] width 24 height 13
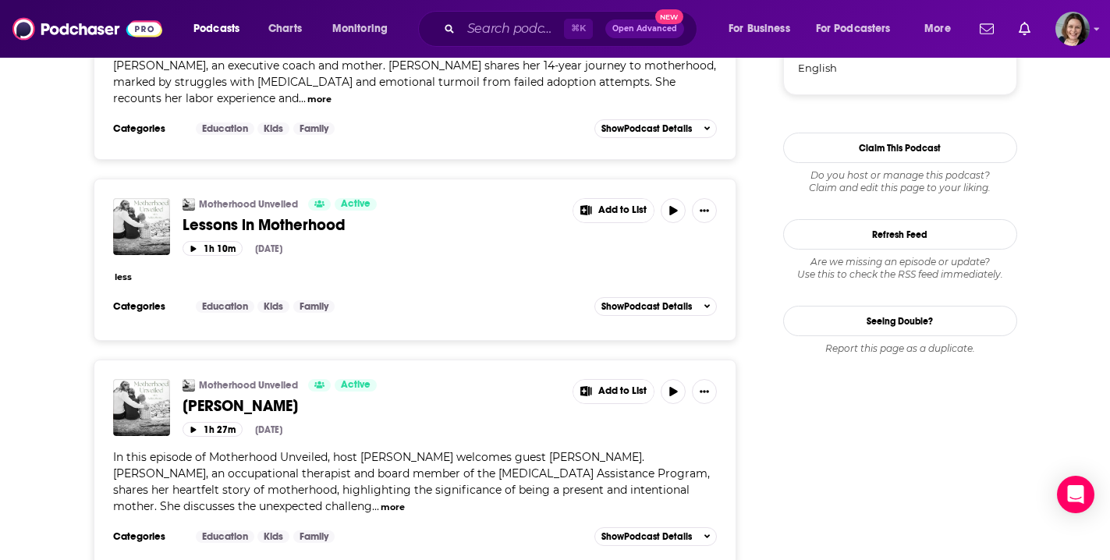
scroll to position [1637, 0]
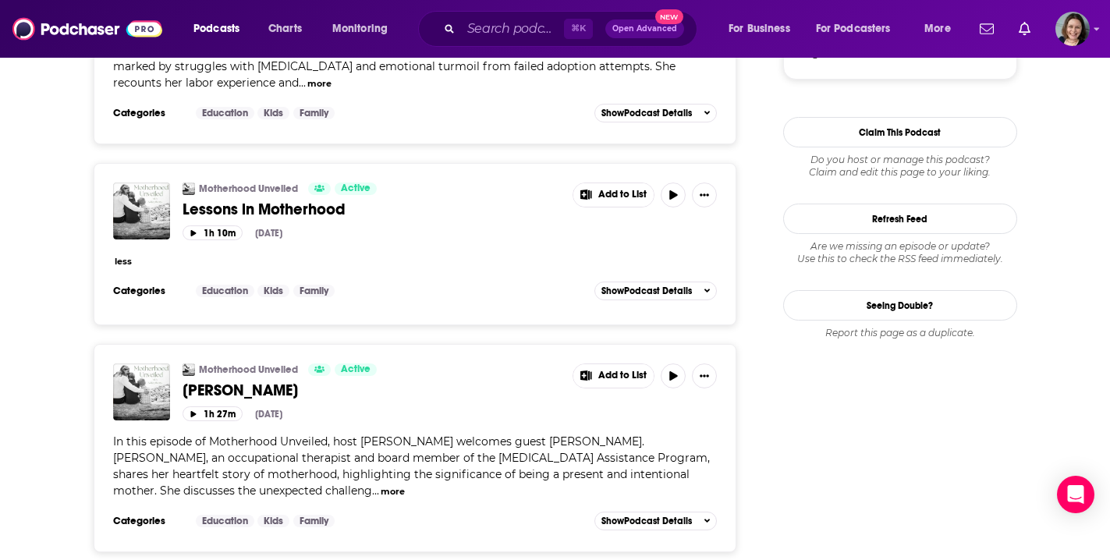
click at [282, 381] on span "[PERSON_NAME]" at bounding box center [240, 391] width 115 height 20
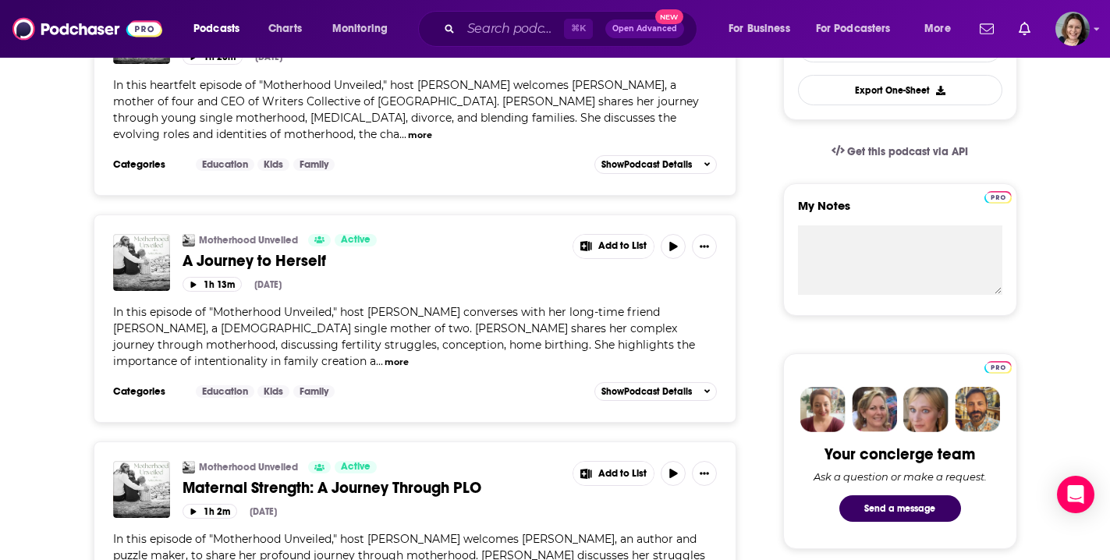
scroll to position [460, 0]
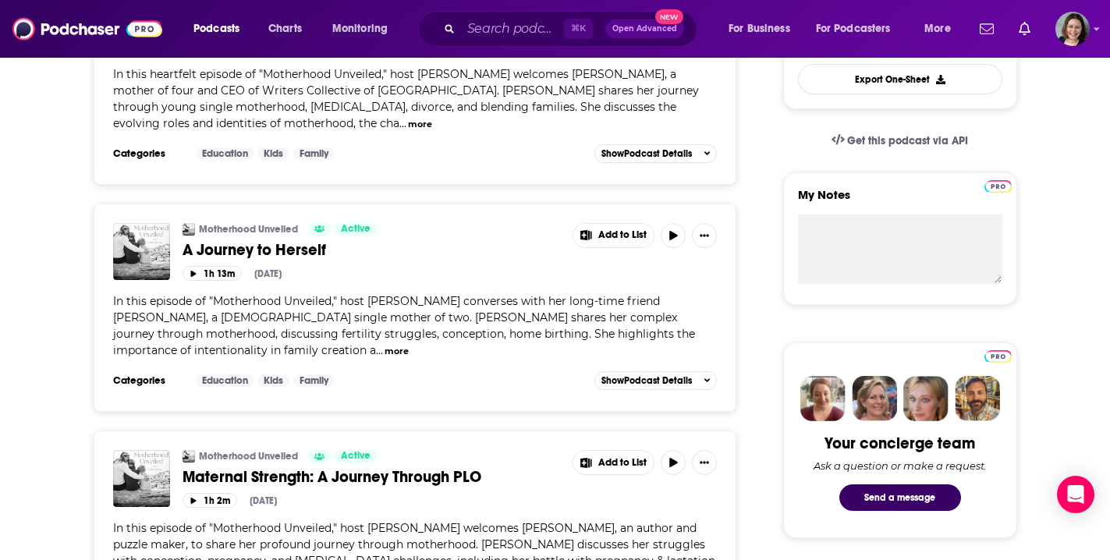
click at [294, 250] on span "A Journey to Herself" at bounding box center [255, 250] width 144 height 20
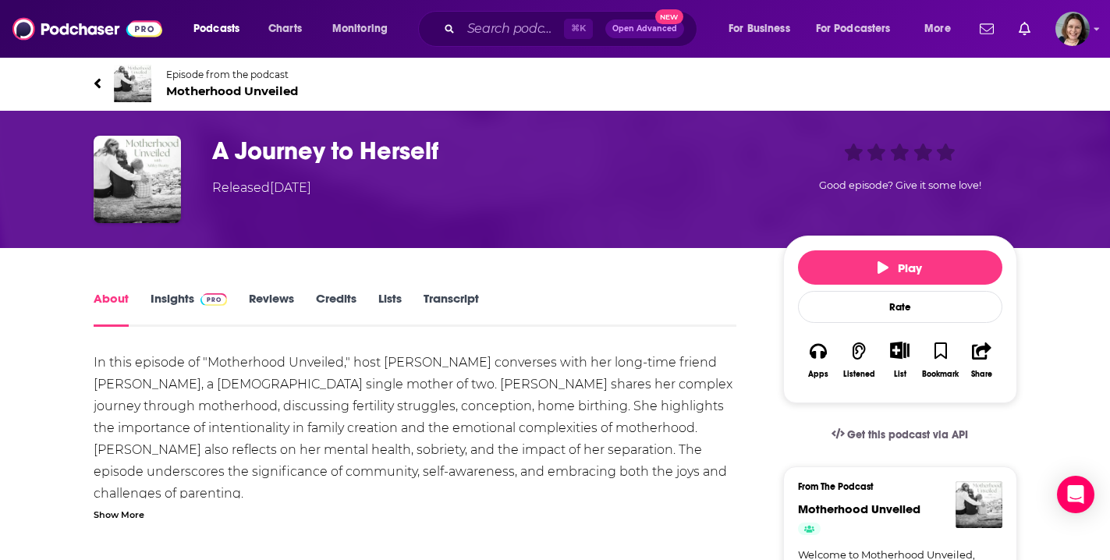
click at [120, 519] on div "Show More" at bounding box center [119, 513] width 51 height 15
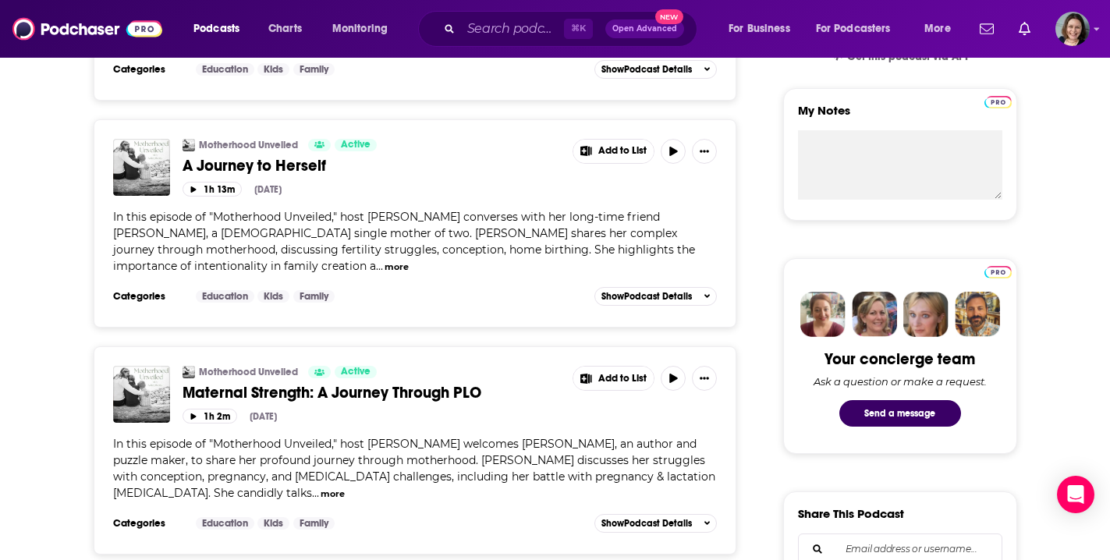
scroll to position [529, 0]
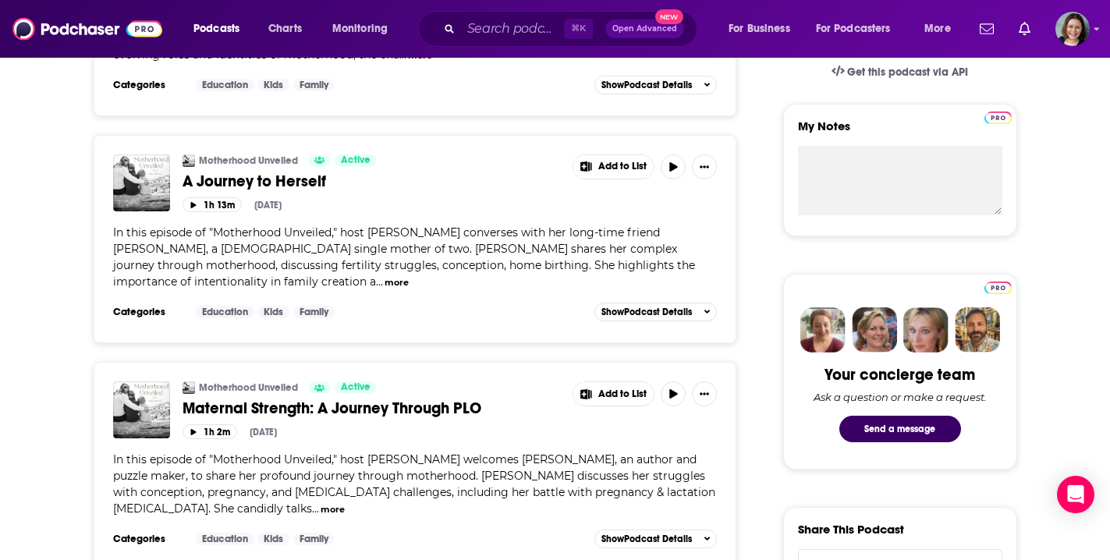
click at [391, 414] on span "Maternal Strength: A Journey Through PLO" at bounding box center [332, 409] width 299 height 20
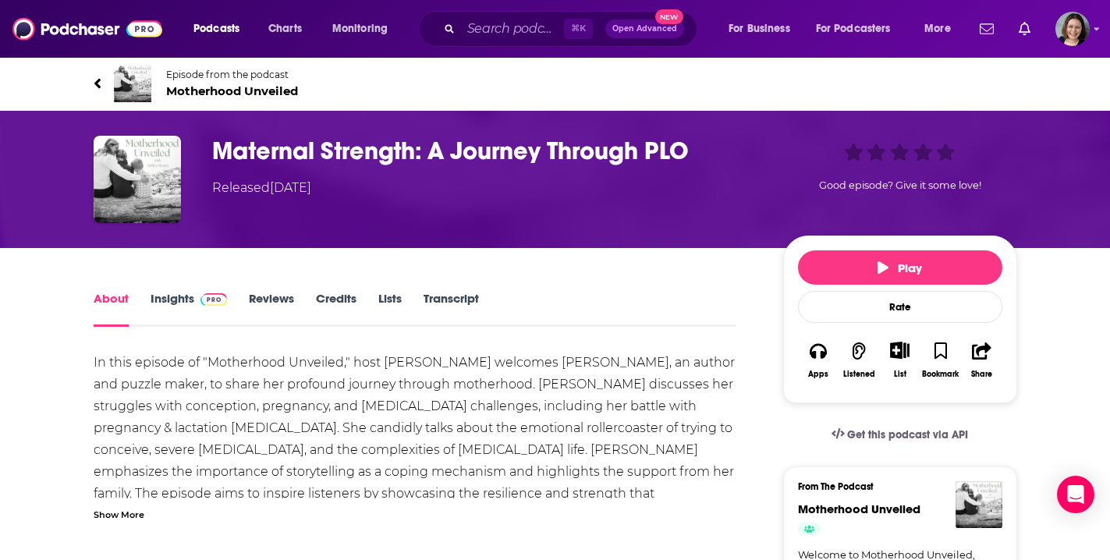
click at [130, 515] on div "Show More" at bounding box center [119, 513] width 51 height 15
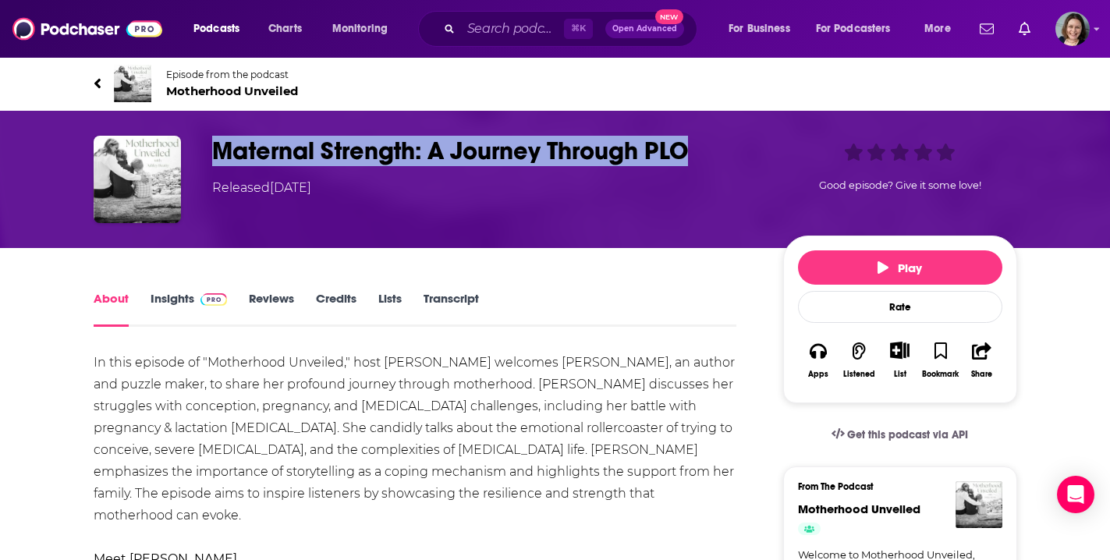
drag, startPoint x: 217, startPoint y: 154, endPoint x: 693, endPoint y: 144, distance: 476.0
click at [693, 144] on h1 "Maternal Strength: A Journey Through PLO" at bounding box center [485, 151] width 546 height 30
copy h1 "Maternal Strength: A Journey Through PLO"
click at [506, 38] on input "Search podcasts, credits, & more..." at bounding box center [512, 28] width 103 height 25
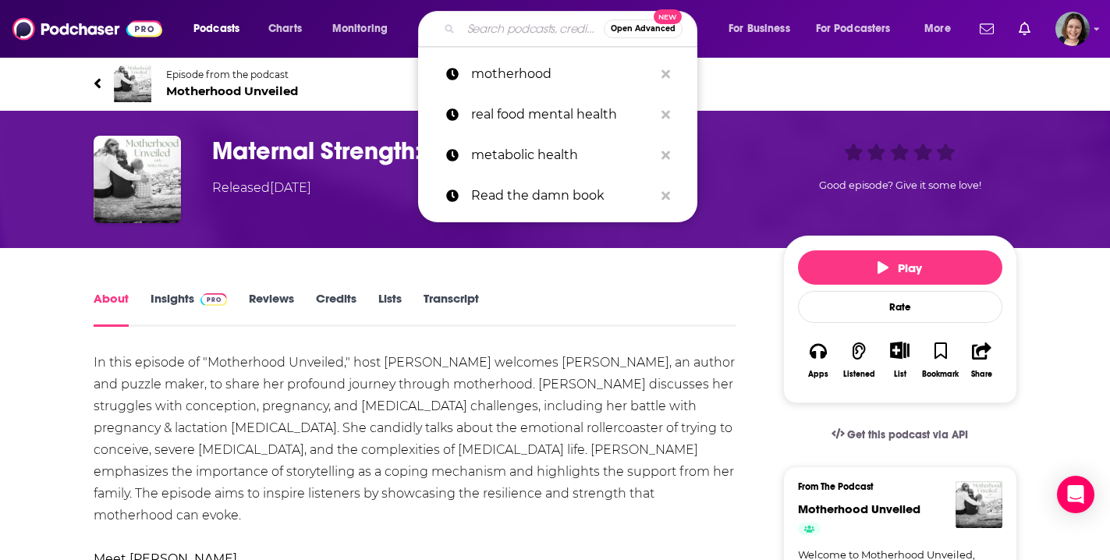
paste input "Unmasking Motherhood"
type input "Unmasking Motherhood"
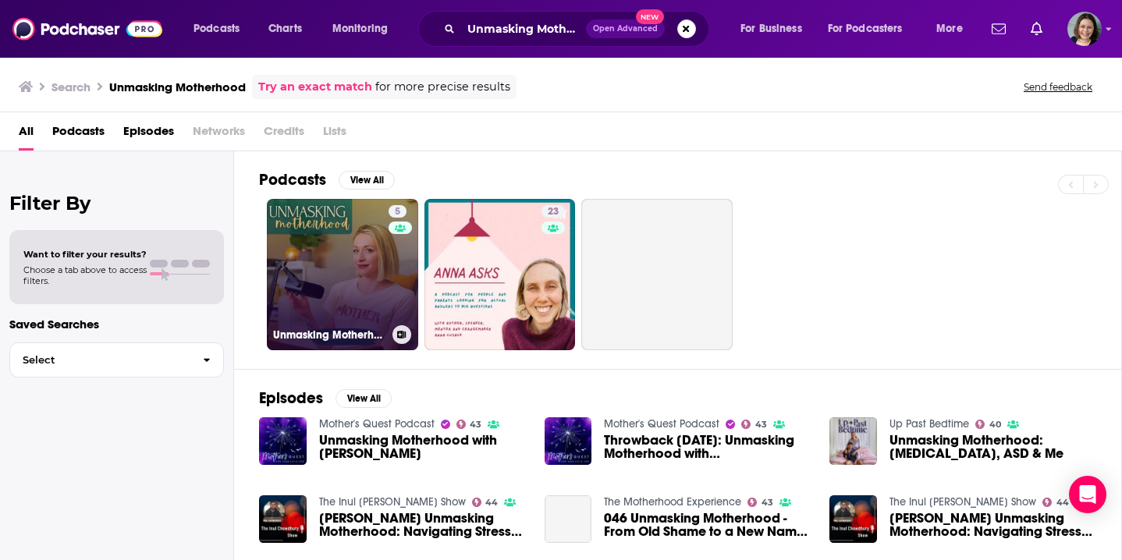
click at [371, 286] on link "5 Unmasking Motherhood" at bounding box center [342, 274] width 151 height 151
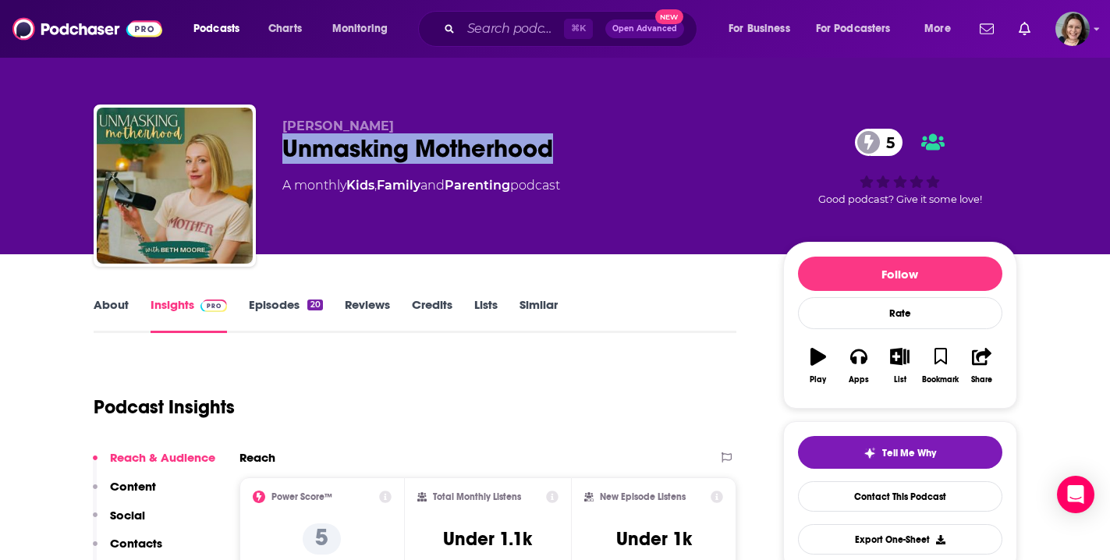
drag, startPoint x: 551, startPoint y: 151, endPoint x: 286, endPoint y: 150, distance: 265.3
click at [286, 150] on div "Unmasking Motherhood 5" at bounding box center [520, 148] width 476 height 30
copy h2 "Unmasking Motherhood"
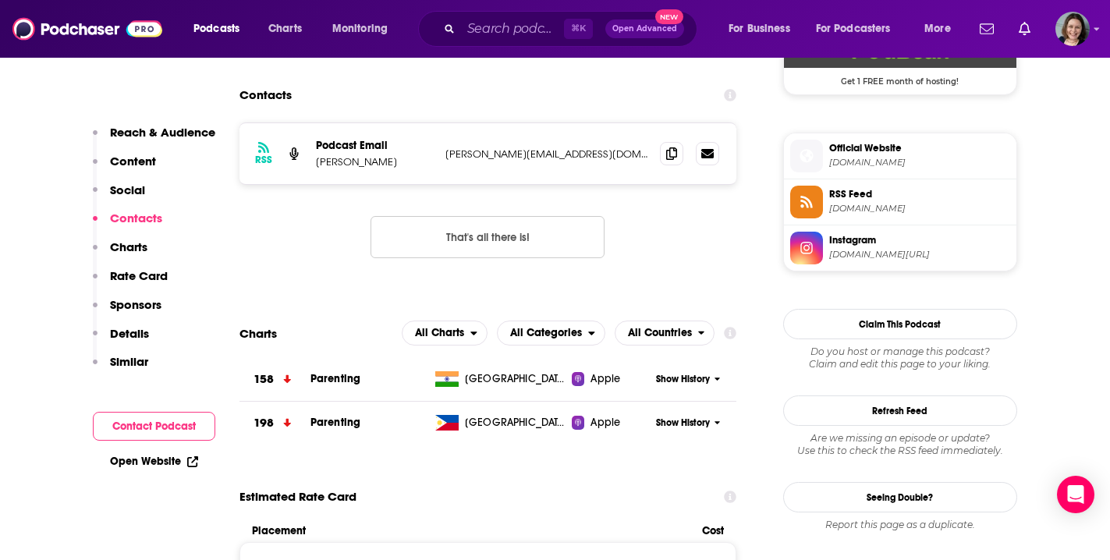
scroll to position [985, 0]
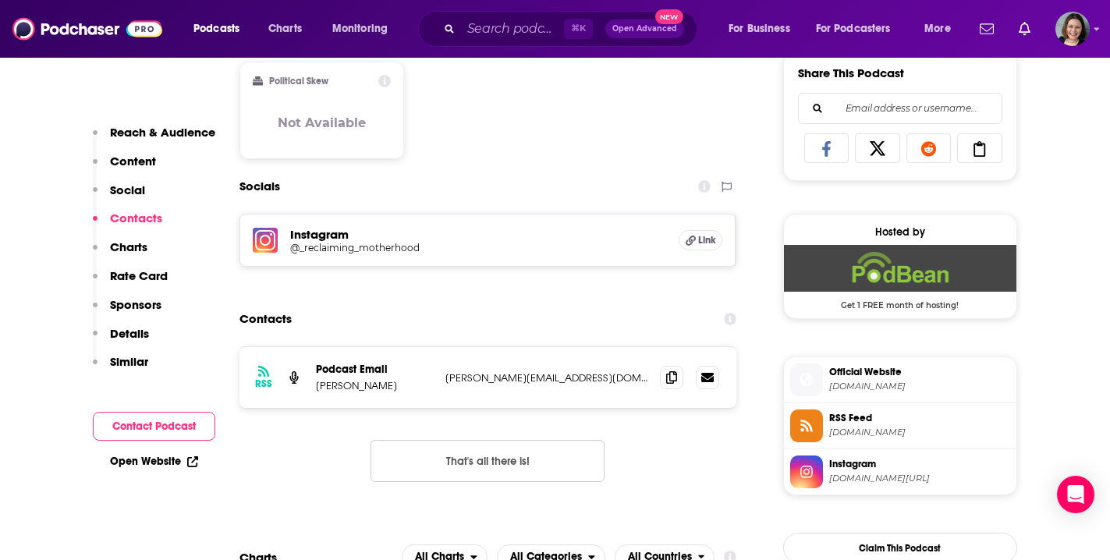
click at [350, 249] on h5 "@_reclaiming_motherhood" at bounding box center [415, 248] width 250 height 12
